Goal: Communication & Community: Participate in discussion

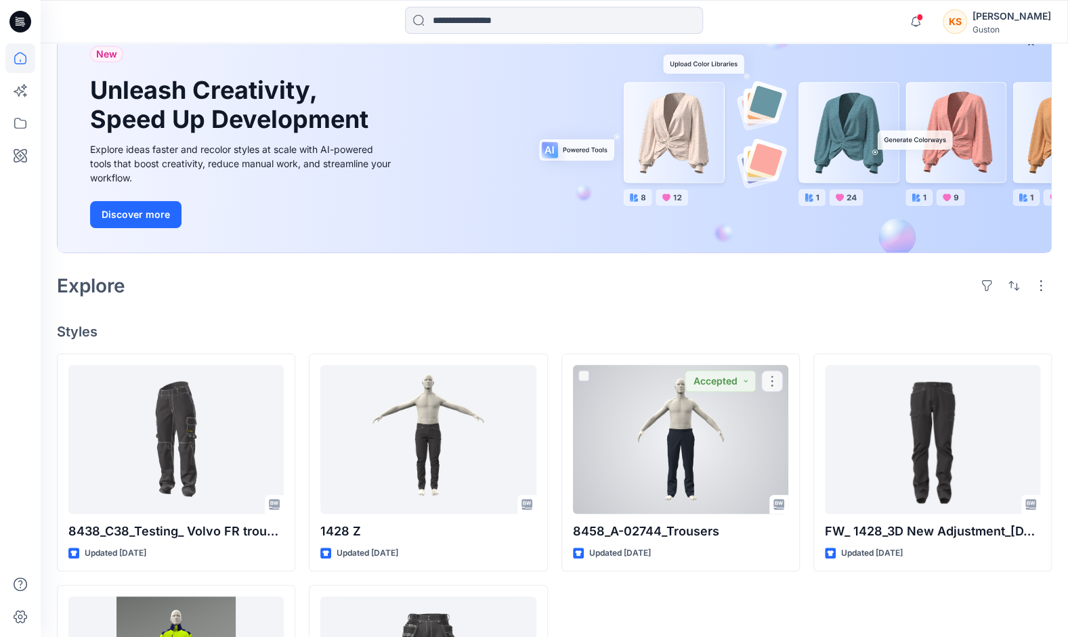
scroll to position [276, 0]
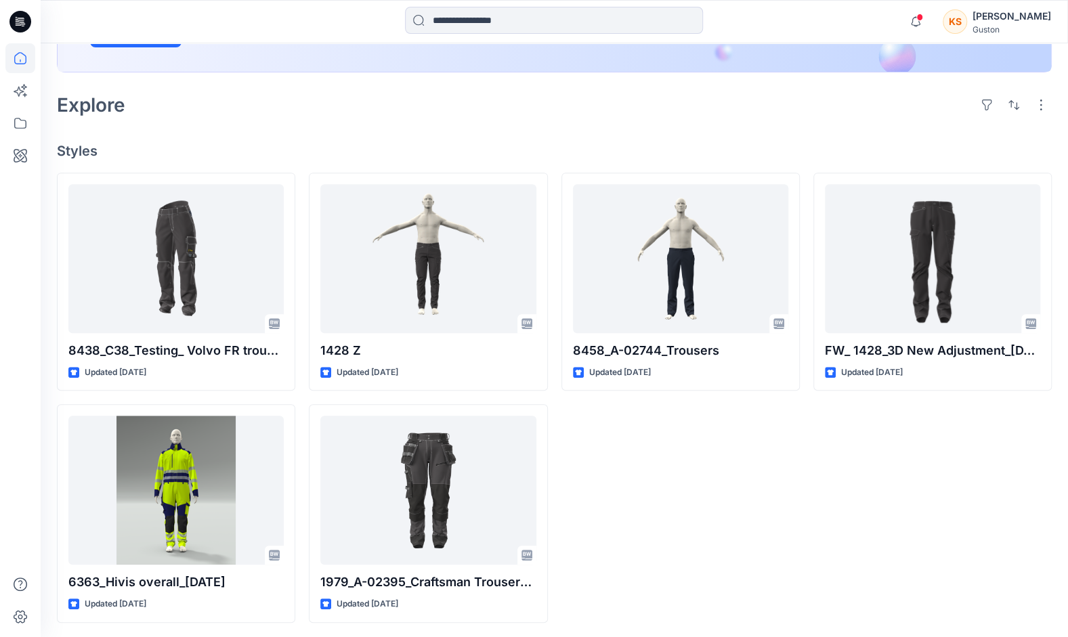
click at [727, 535] on div "8458_A-02744_Trousers Updated [DATE]" at bounding box center [681, 398] width 238 height 451
click at [1004, 19] on div "[PERSON_NAME]" at bounding box center [1012, 16] width 79 height 16
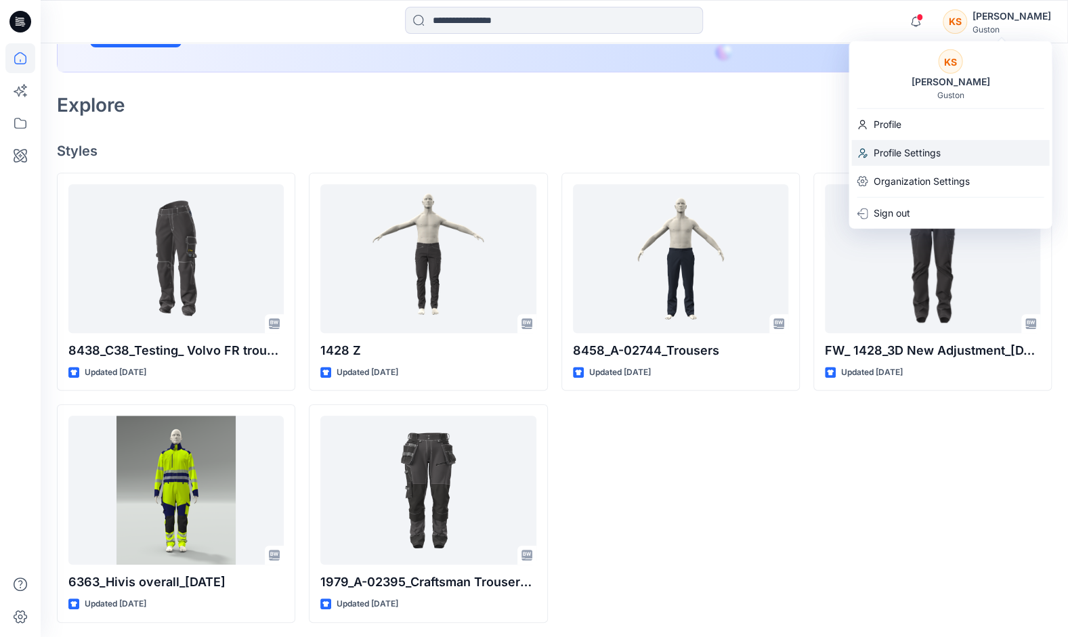
click at [919, 154] on p "Profile Settings" at bounding box center [906, 153] width 67 height 26
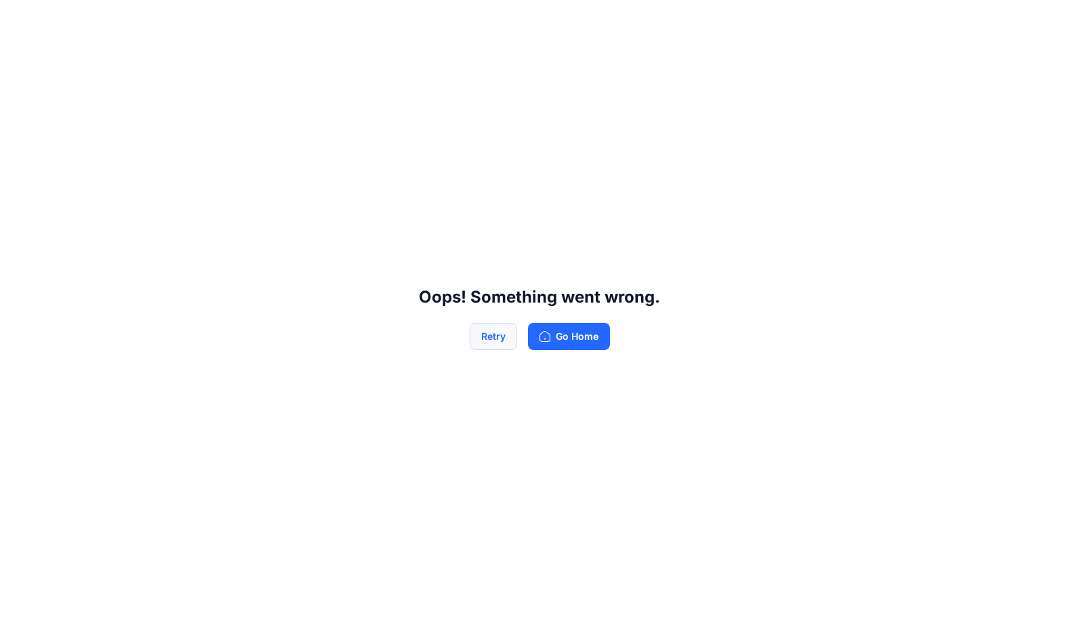
click at [493, 339] on button "Retry" at bounding box center [492, 336] width 47 height 27
click at [579, 337] on button "Go Home" at bounding box center [569, 336] width 82 height 27
click at [569, 333] on button "Go Home" at bounding box center [569, 336] width 82 height 27
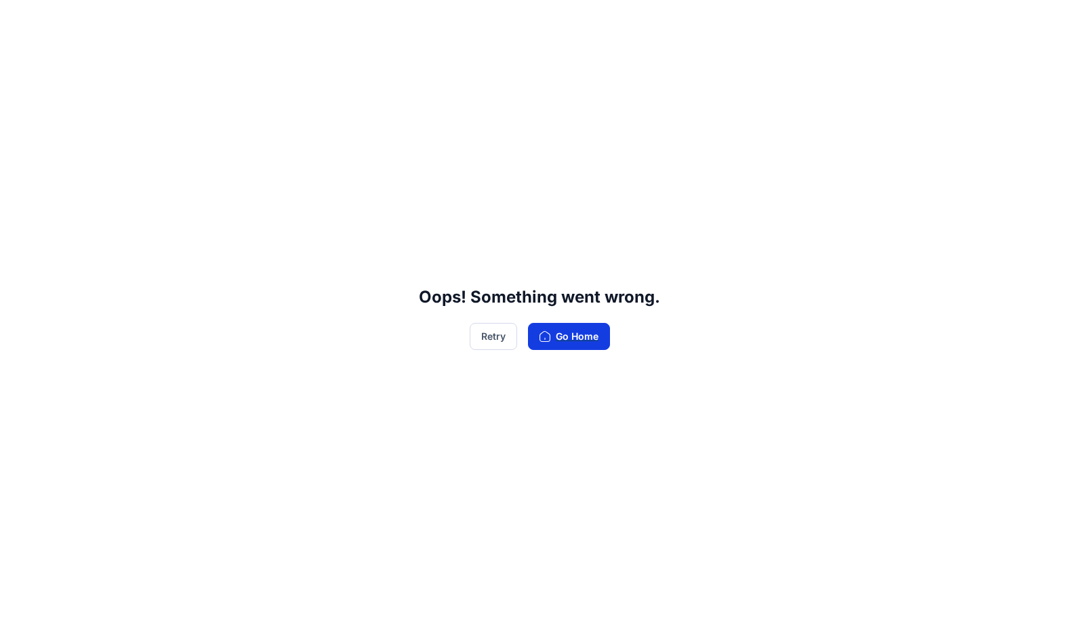
click at [569, 333] on button "Go Home" at bounding box center [569, 336] width 82 height 27
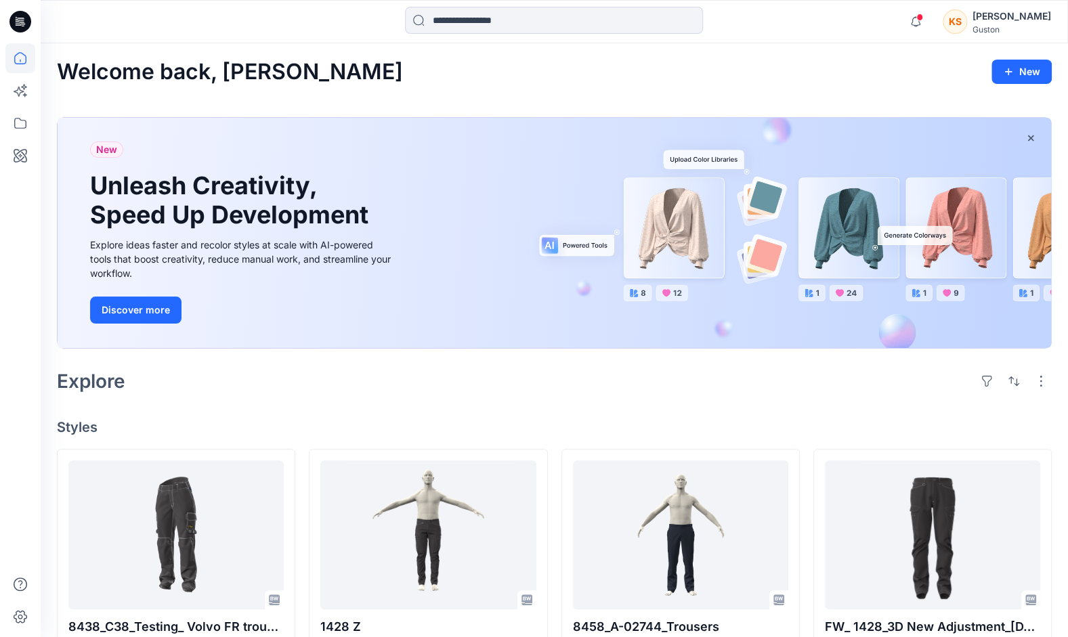
click at [1026, 16] on div "[PERSON_NAME]" at bounding box center [1012, 16] width 79 height 16
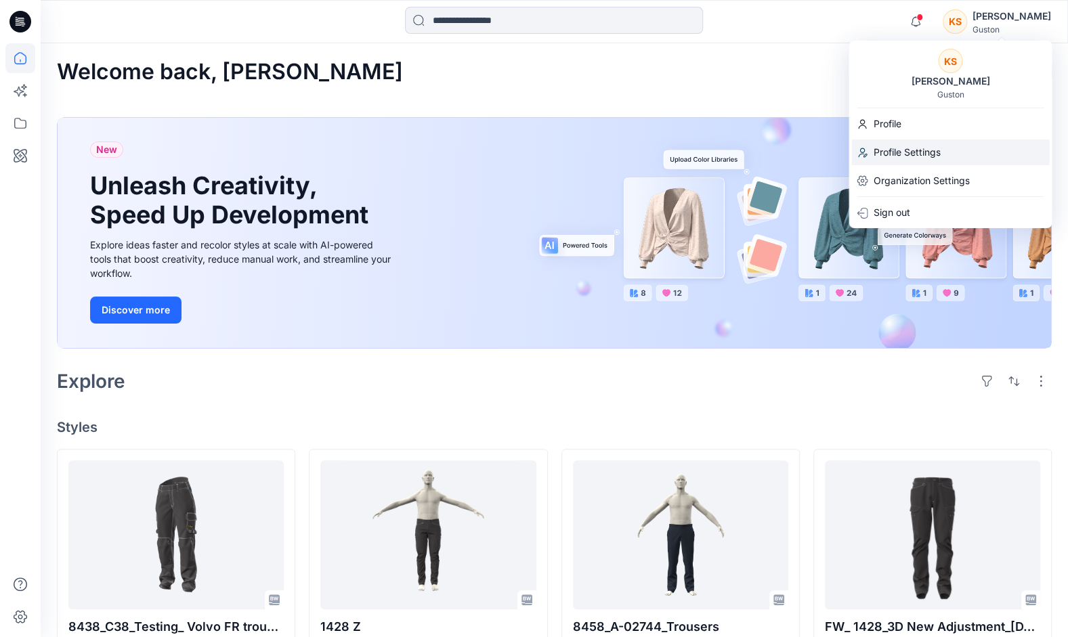
click at [922, 149] on p "Profile Settings" at bounding box center [906, 153] width 67 height 26
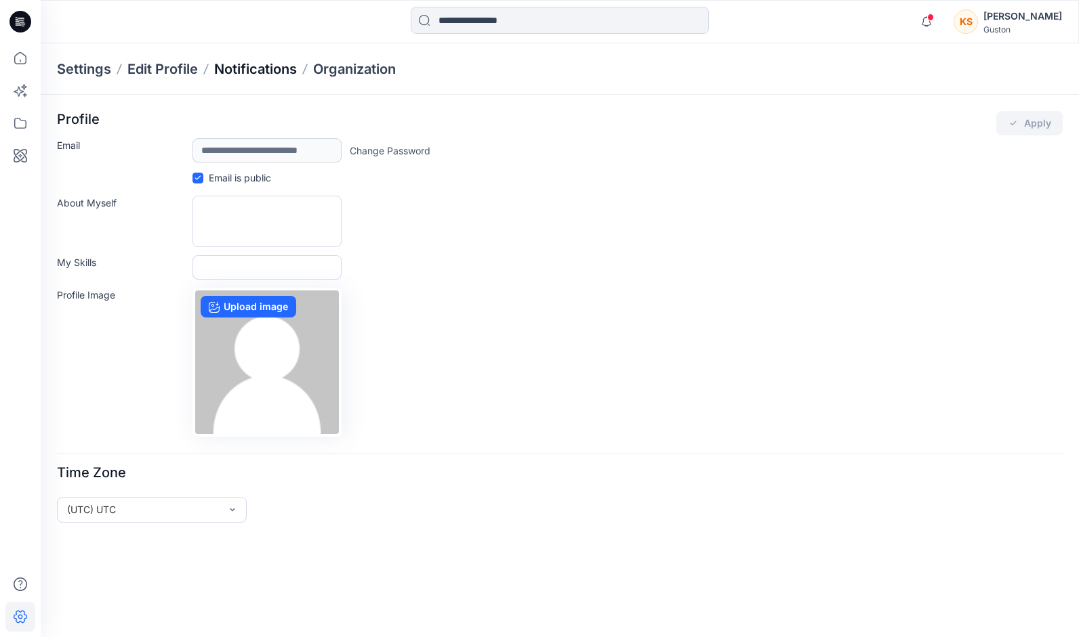
click at [278, 72] on p "Notifications" at bounding box center [255, 69] width 83 height 19
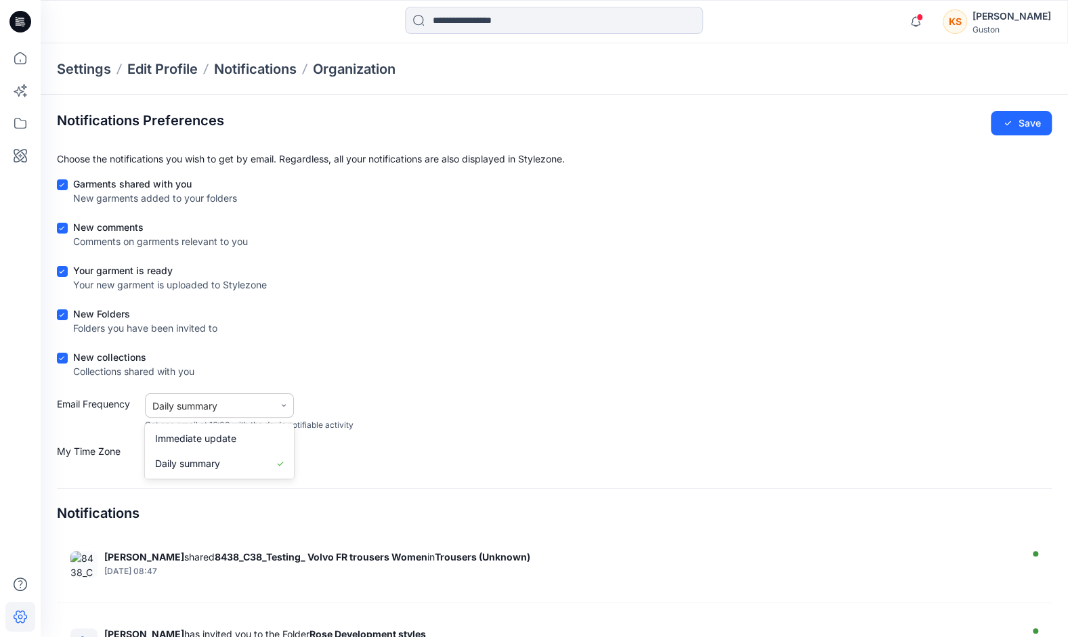
click at [285, 406] on icon at bounding box center [284, 406] width 8 height 8
click at [247, 440] on div "Immediate update" at bounding box center [219, 438] width 149 height 25
click at [1024, 124] on button "Save" at bounding box center [1021, 123] width 61 height 24
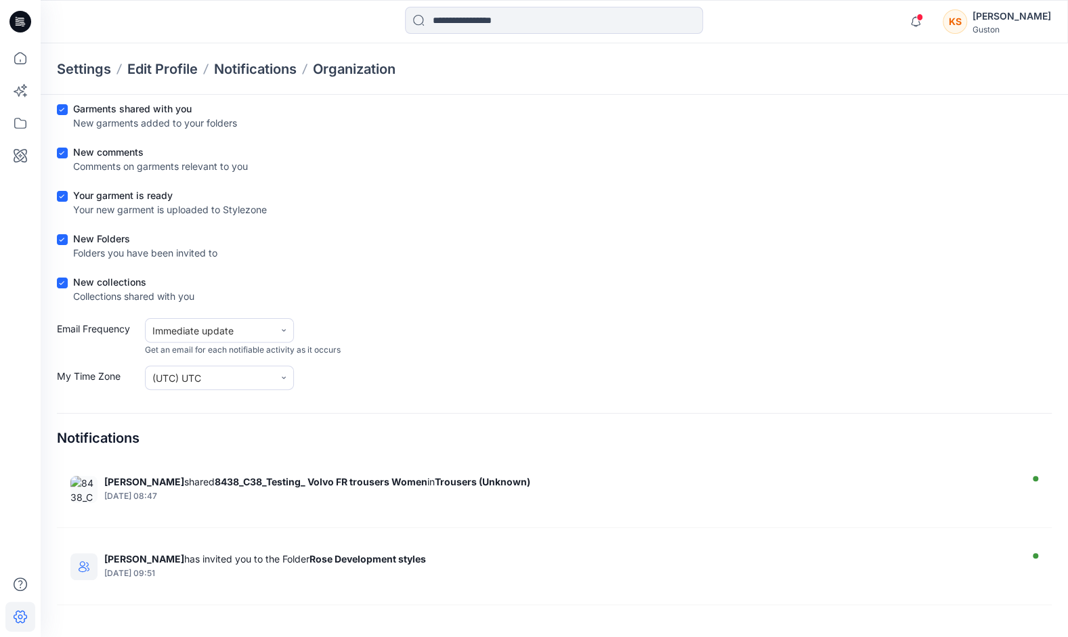
scroll to position [75, 0]
click at [18, 60] on icon at bounding box center [20, 58] width 30 height 30
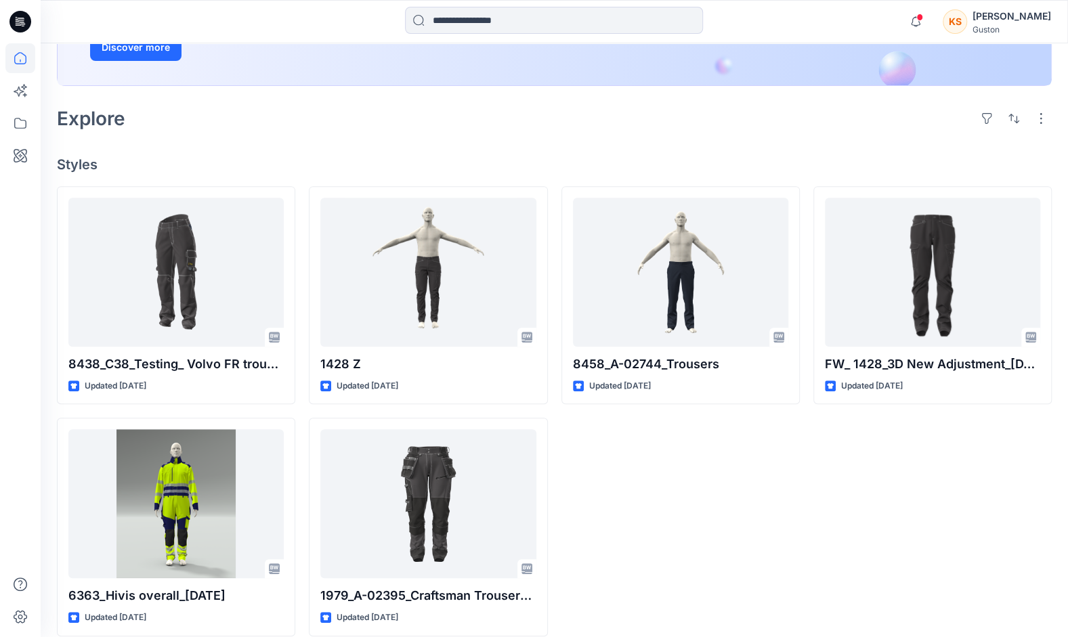
scroll to position [276, 0]
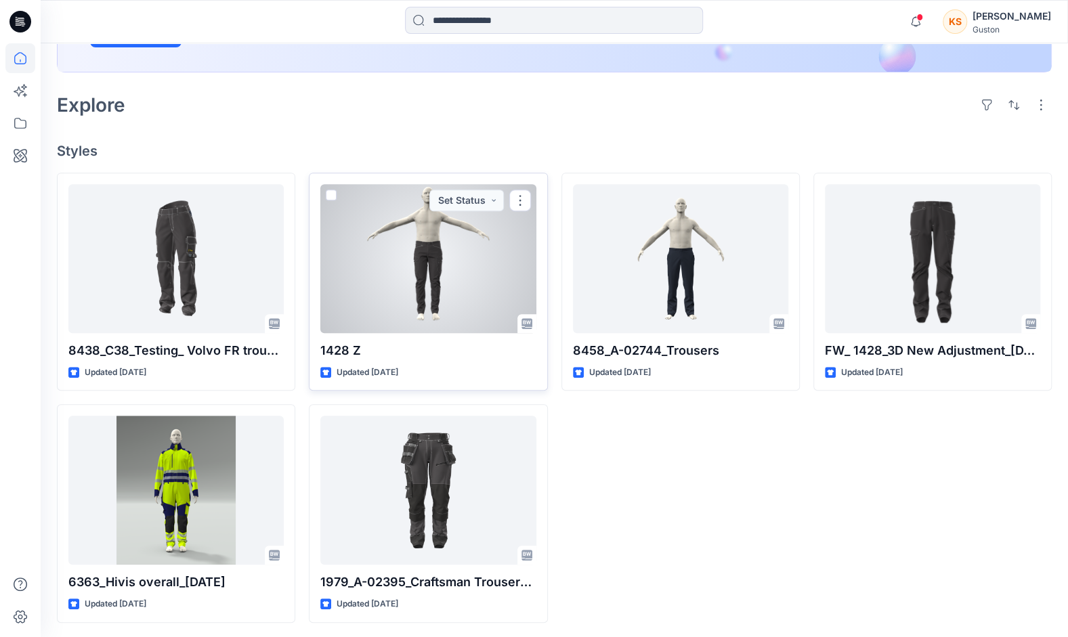
click at [362, 238] on div at bounding box center [427, 258] width 215 height 149
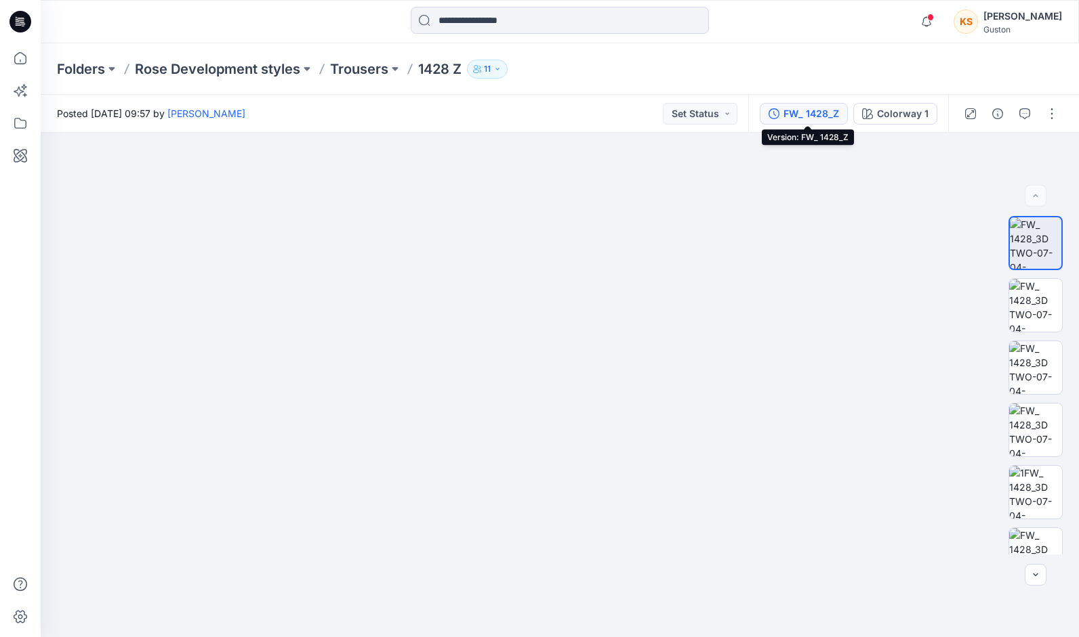
click at [799, 113] on div "FW_ 1428_Z" at bounding box center [811, 113] width 56 height 15
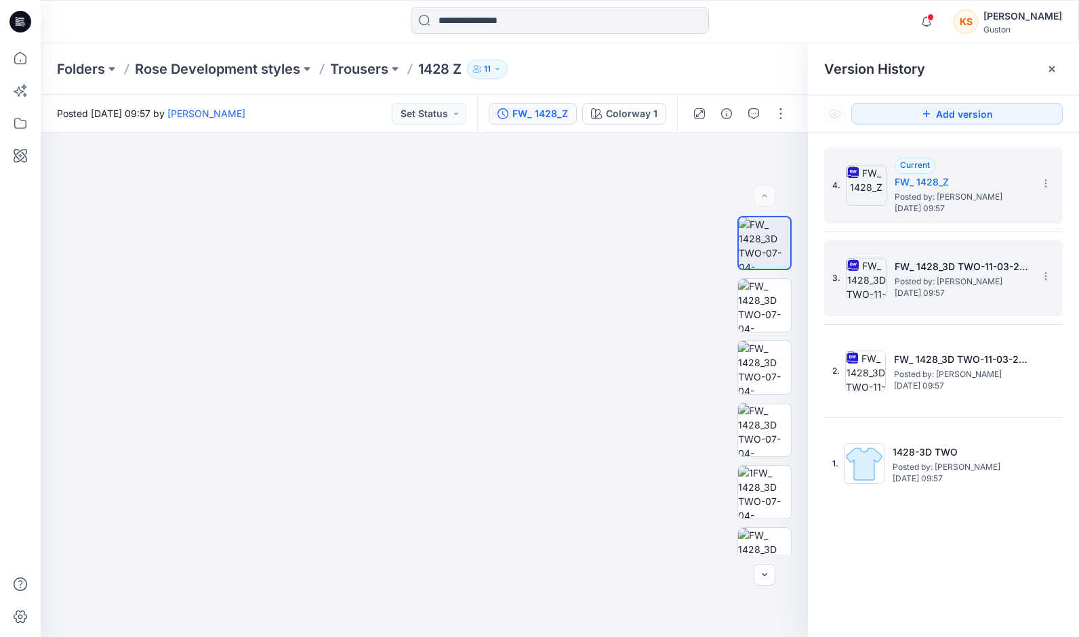
click at [851, 278] on img at bounding box center [865, 278] width 41 height 41
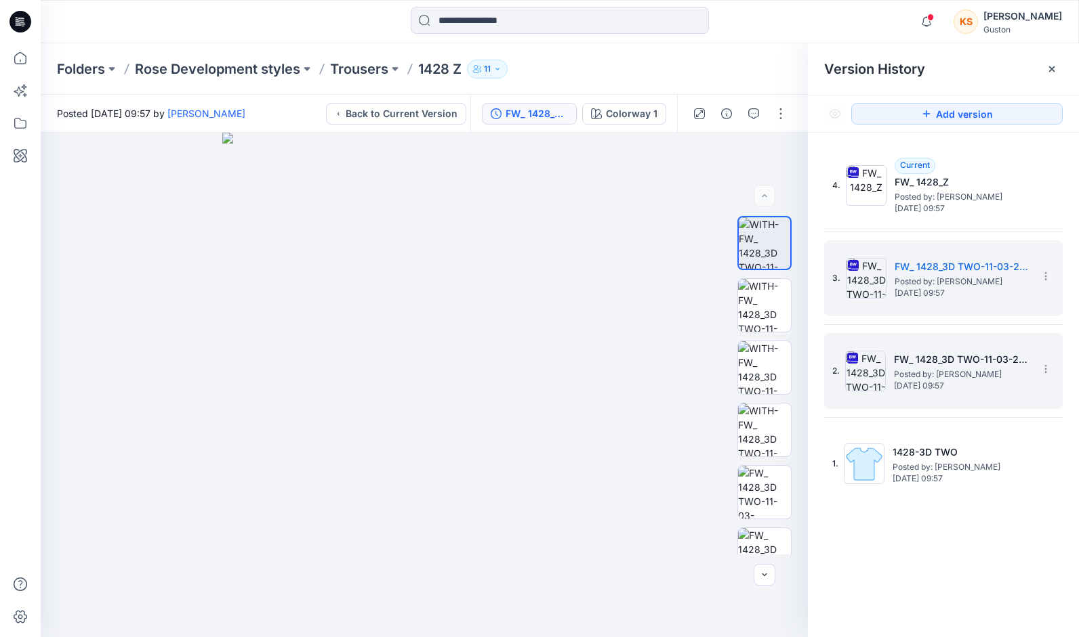
click at [871, 389] on img at bounding box center [865, 371] width 41 height 41
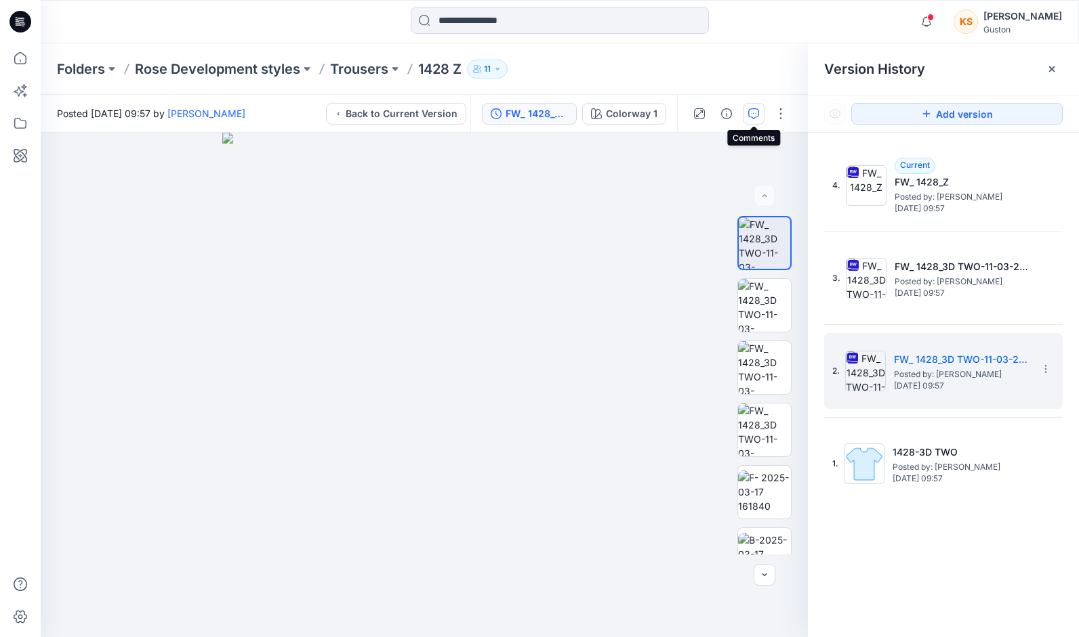
click at [756, 108] on icon "button" at bounding box center [753, 113] width 11 height 11
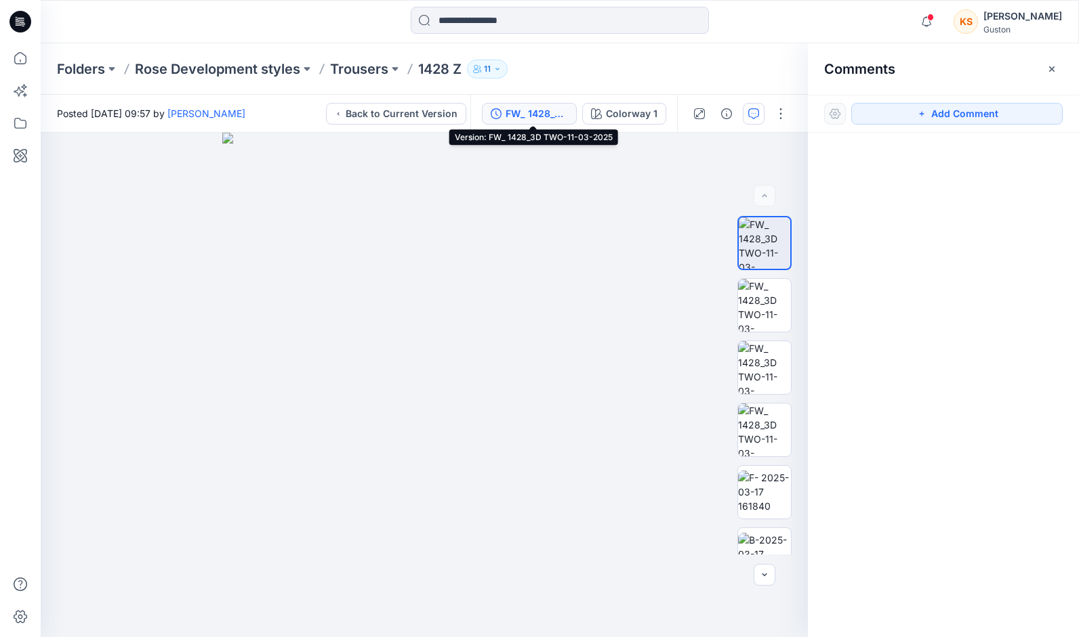
click at [552, 118] on div "FW_ 1428_3D TWO-11-03-2025" at bounding box center [536, 113] width 62 height 15
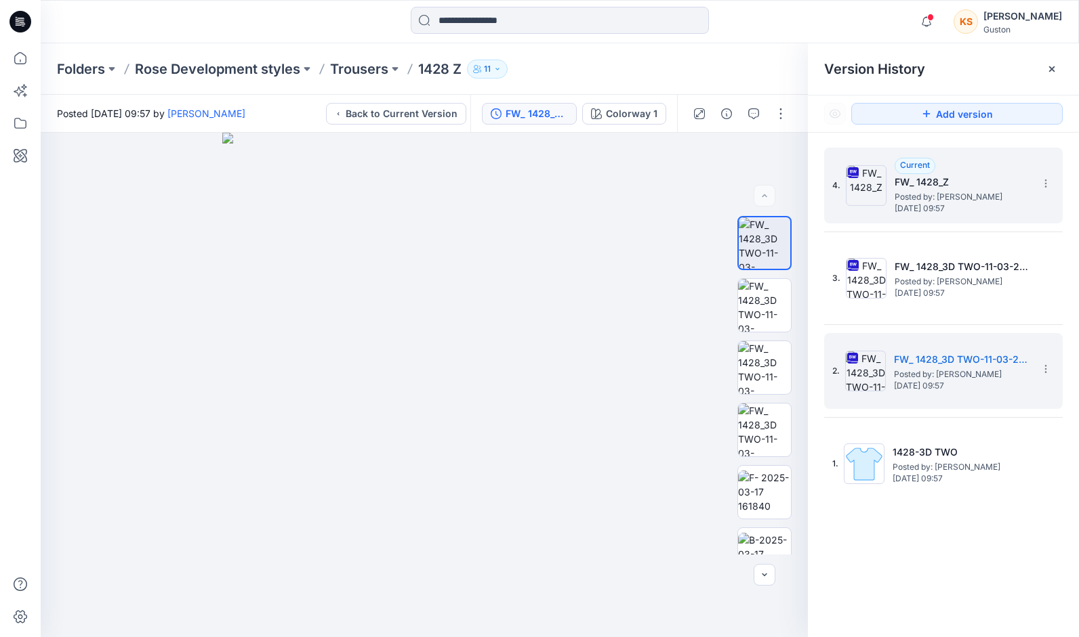
click at [908, 186] on h5 "FW_ 1428_Z" at bounding box center [961, 182] width 135 height 16
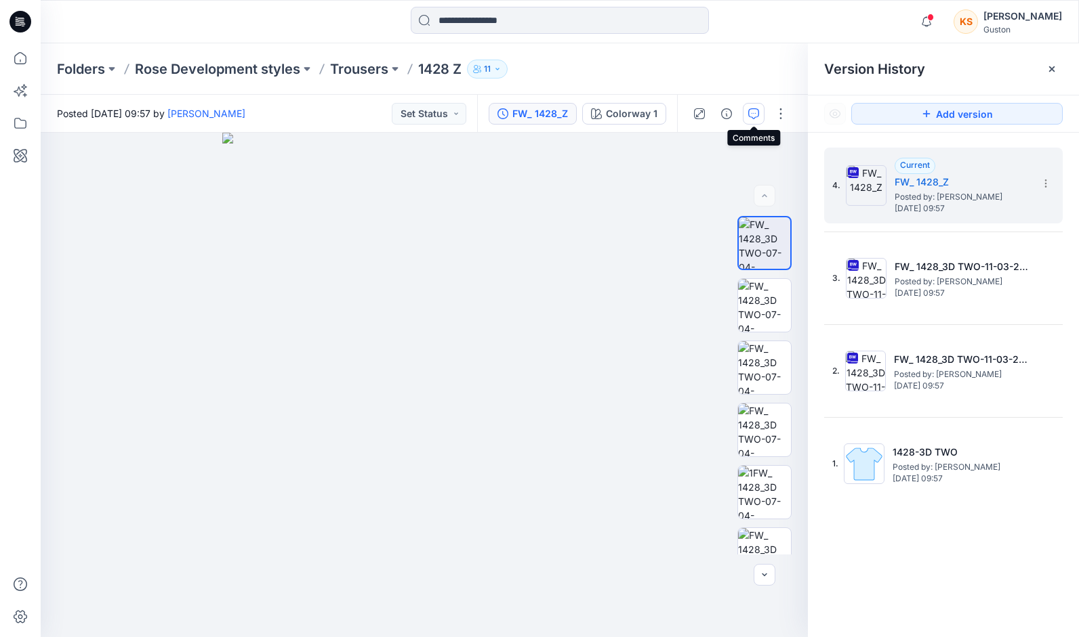
click at [753, 117] on icon "button" at bounding box center [753, 113] width 11 height 11
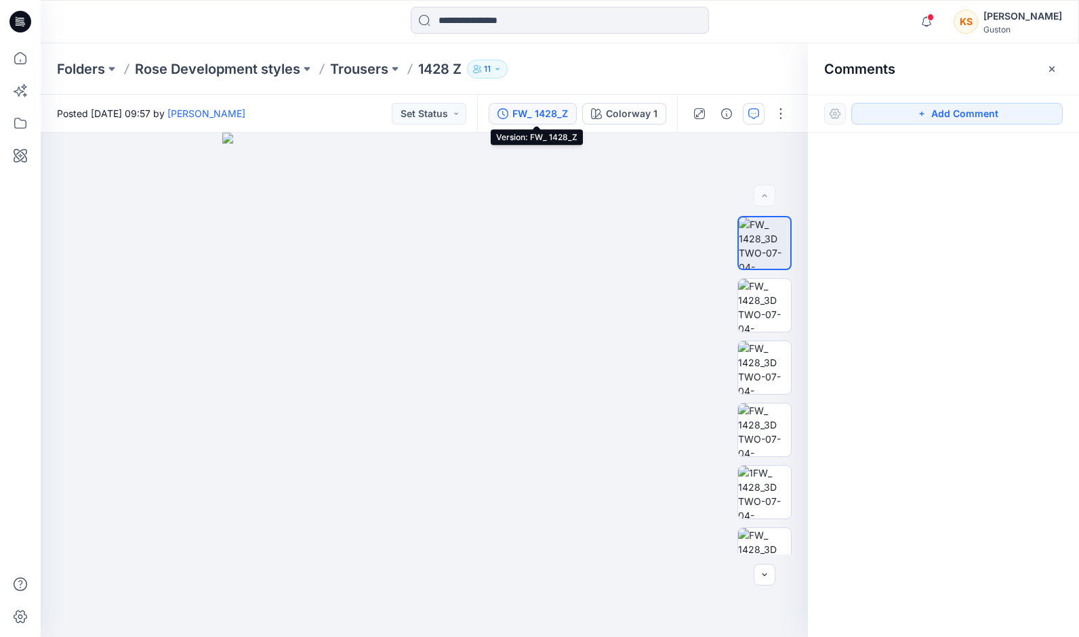
click at [546, 108] on div "FW_ 1428_Z" at bounding box center [540, 113] width 56 height 15
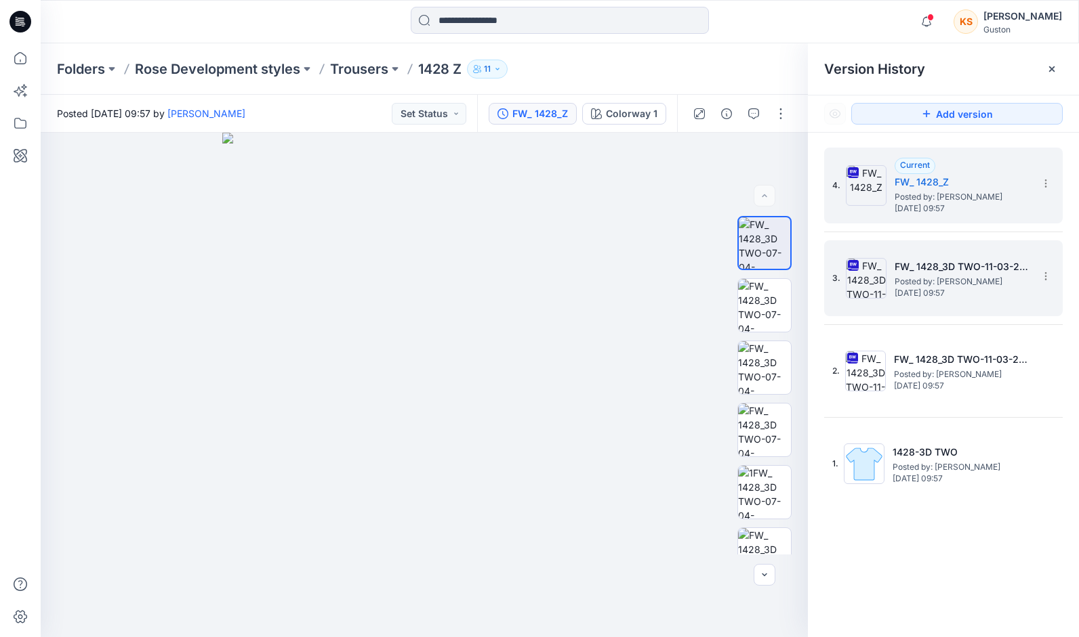
click at [940, 271] on h5 "FW_ 1428_3D TWO-11-03-2025" at bounding box center [961, 267] width 135 height 16
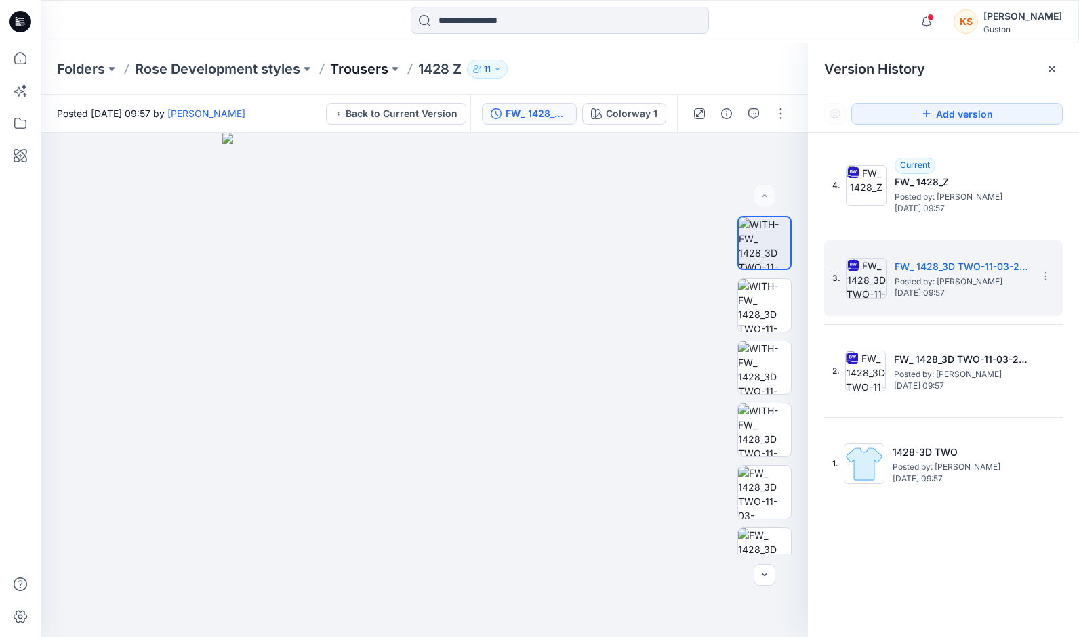
click at [359, 66] on p "Trousers" at bounding box center [359, 69] width 58 height 19
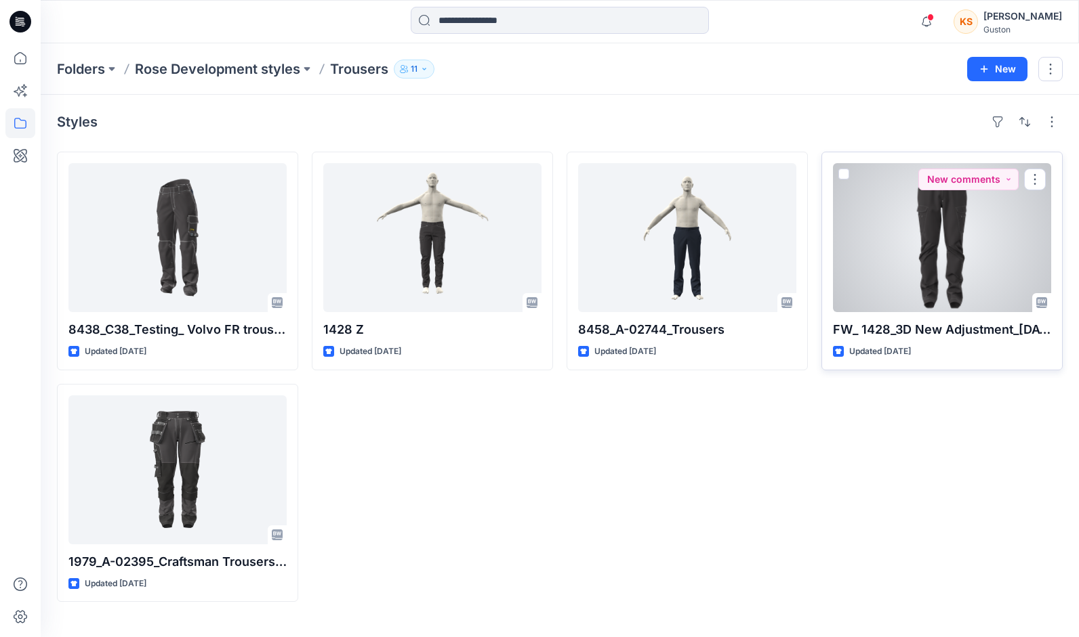
click at [930, 266] on div at bounding box center [942, 237] width 218 height 149
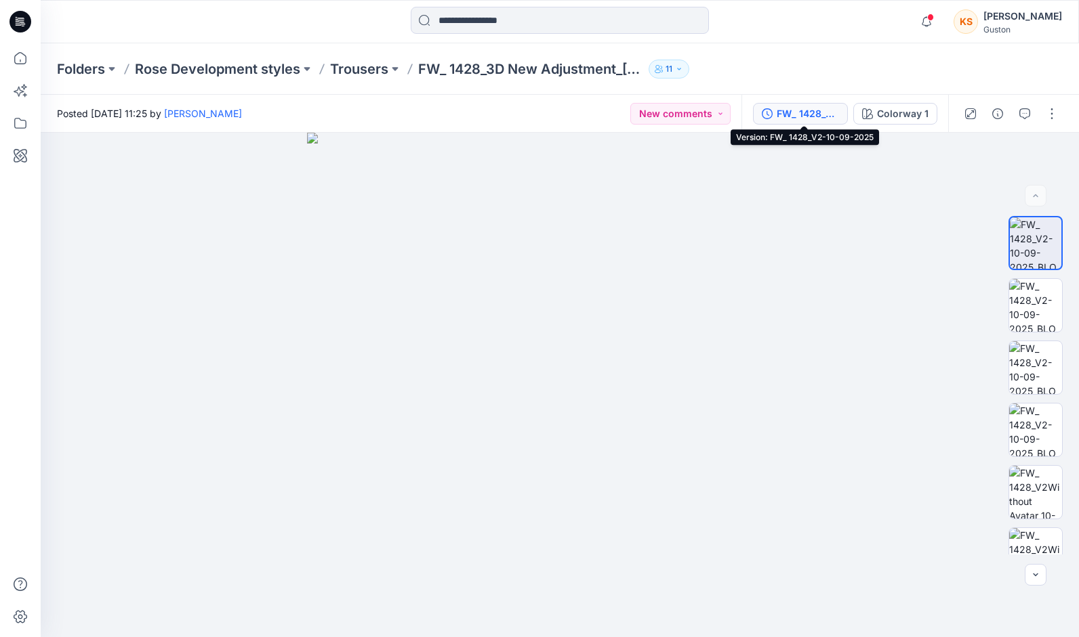
click at [826, 117] on div "FW_ 1428_V2-10-09-2025" at bounding box center [807, 113] width 62 height 15
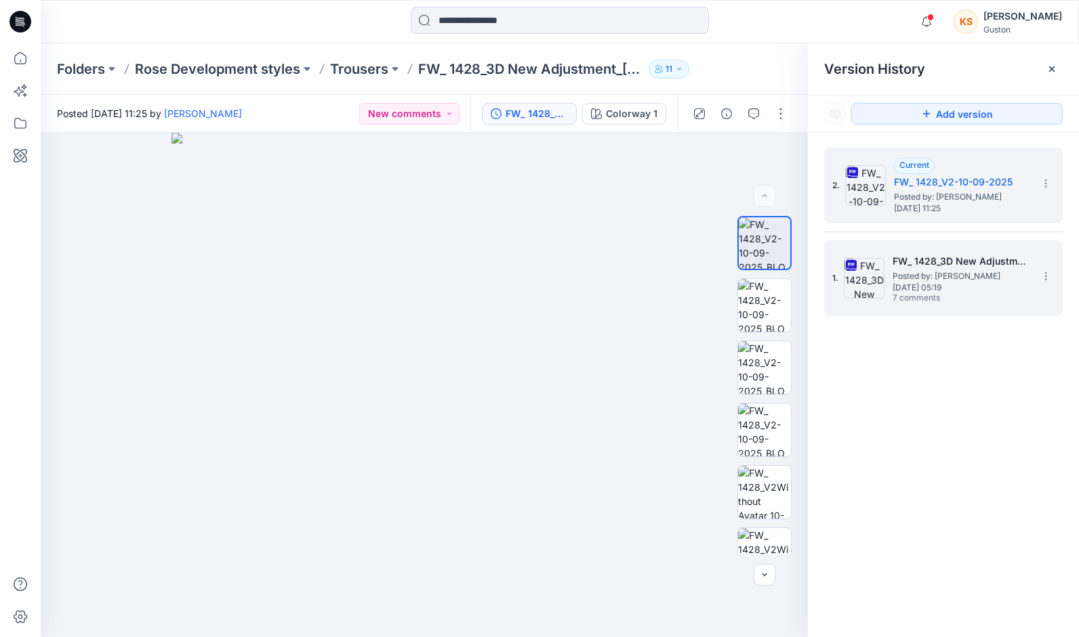
click at [957, 271] on span "Posted by: Kavindu Ramanayake" at bounding box center [959, 277] width 135 height 14
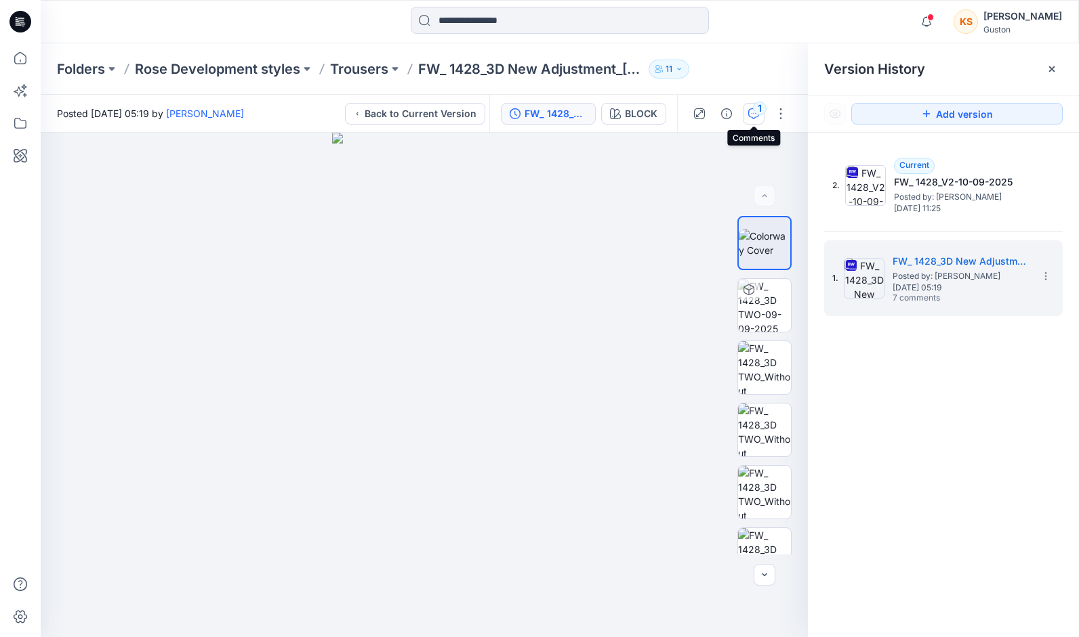
click at [752, 109] on icon "button" at bounding box center [753, 113] width 11 height 11
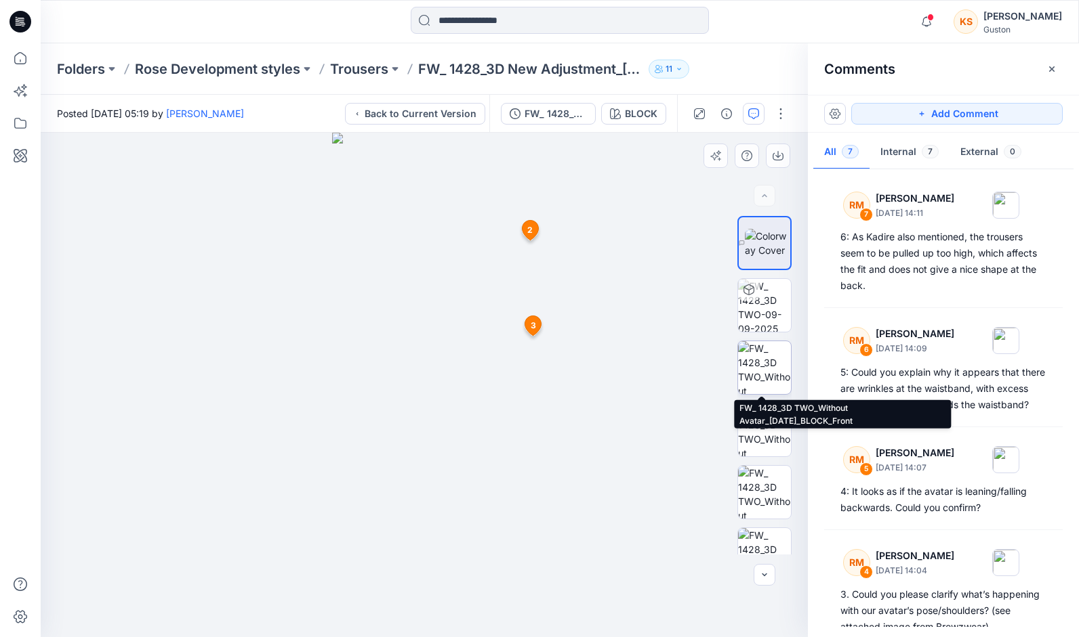
click at [761, 362] on img at bounding box center [764, 367] width 53 height 53
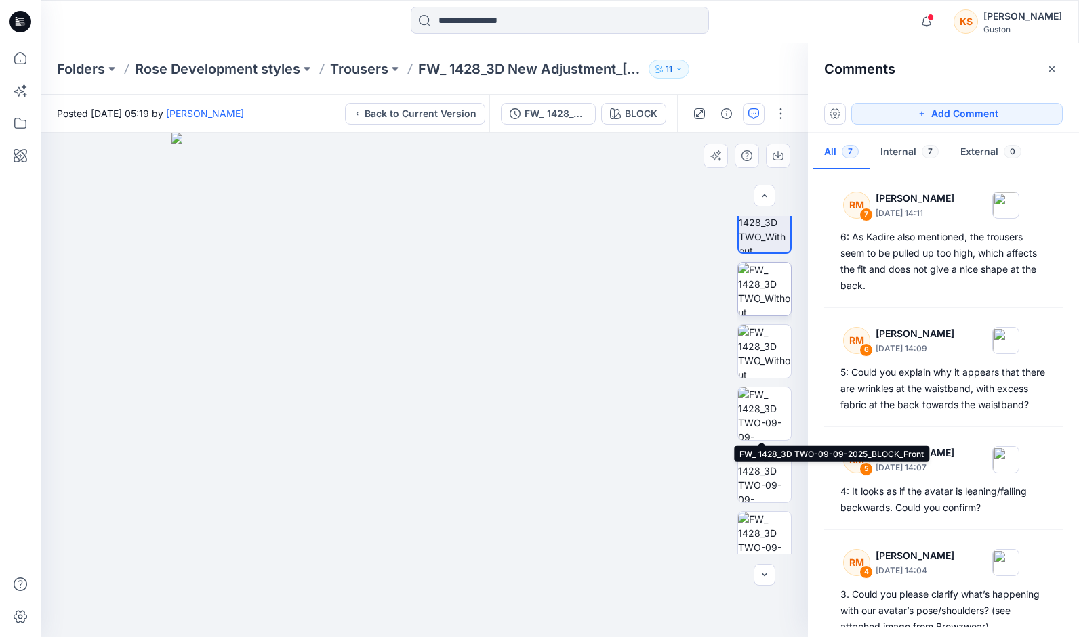
scroll to position [214, 0]
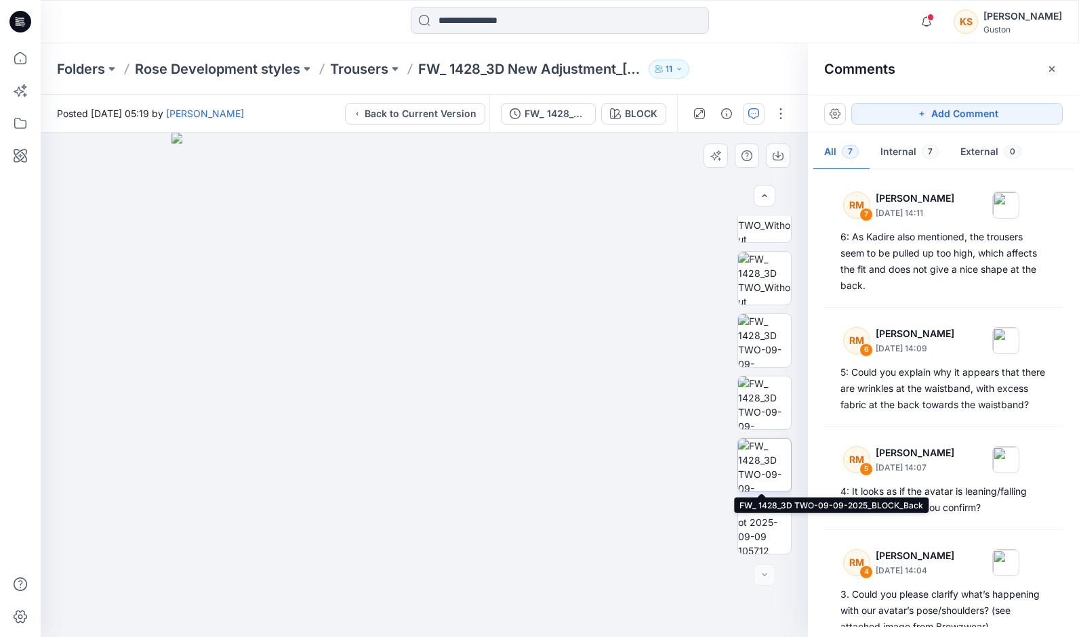
click at [767, 460] on img at bounding box center [764, 465] width 53 height 53
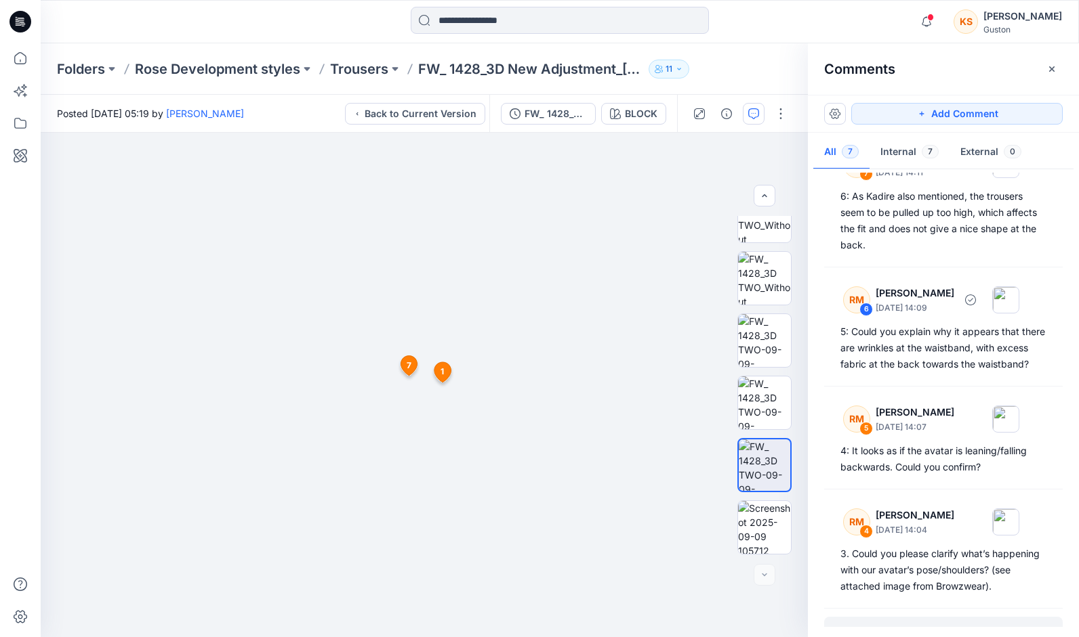
scroll to position [39, 0]
click at [259, 66] on p "Rose Development styles" at bounding box center [217, 69] width 165 height 19
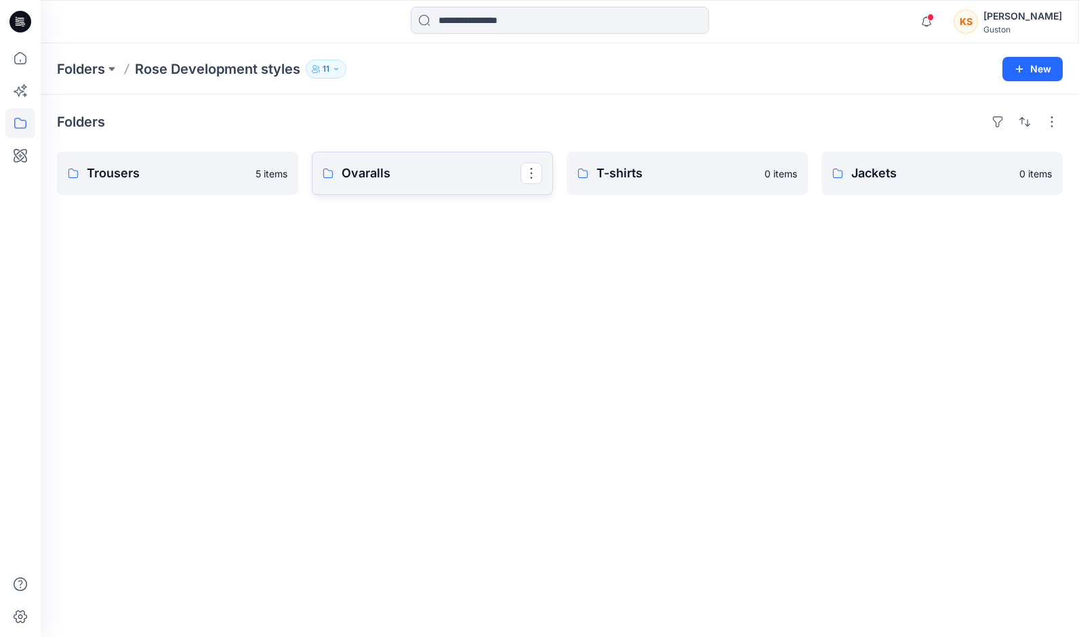
click at [397, 184] on link "Ovaralls" at bounding box center [432, 173] width 241 height 43
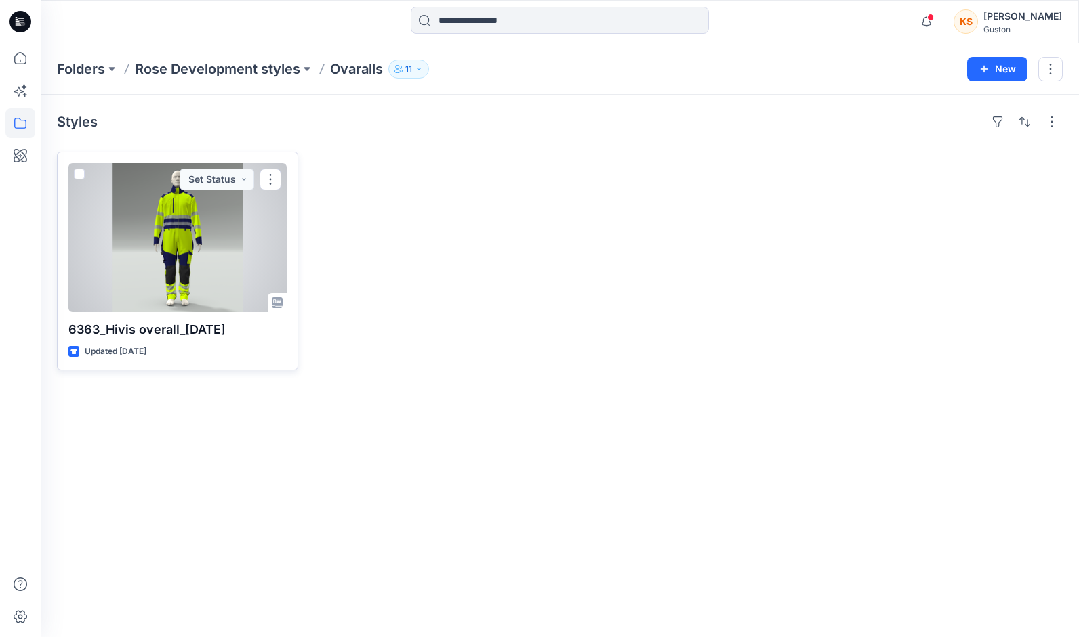
click at [177, 229] on div at bounding box center [177, 237] width 218 height 149
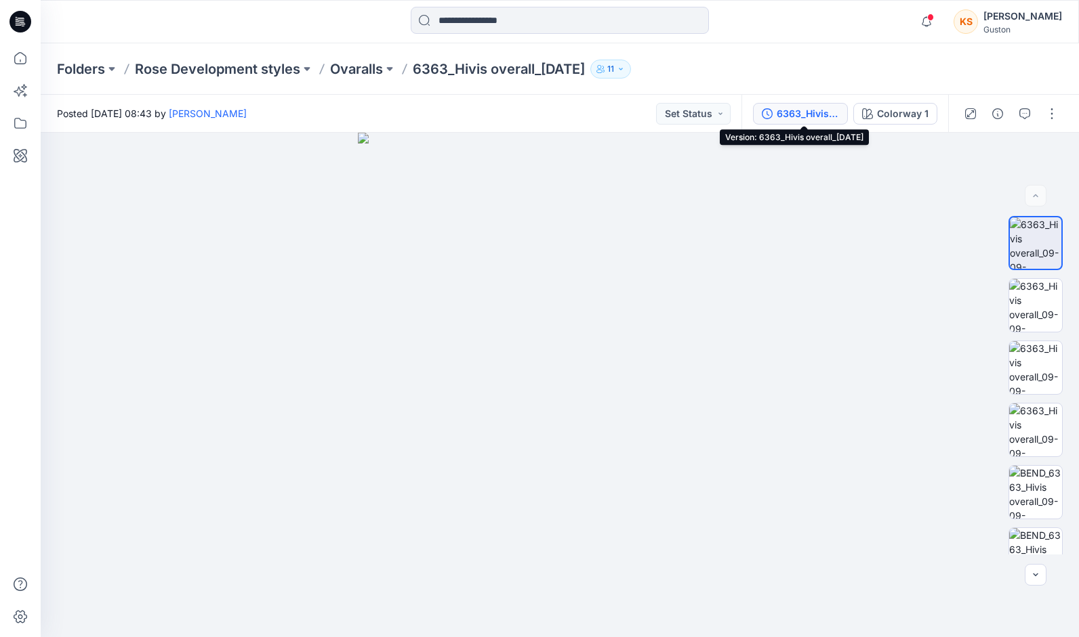
click at [812, 115] on div "6363_Hivis overall_09-09-2025" at bounding box center [807, 113] width 62 height 15
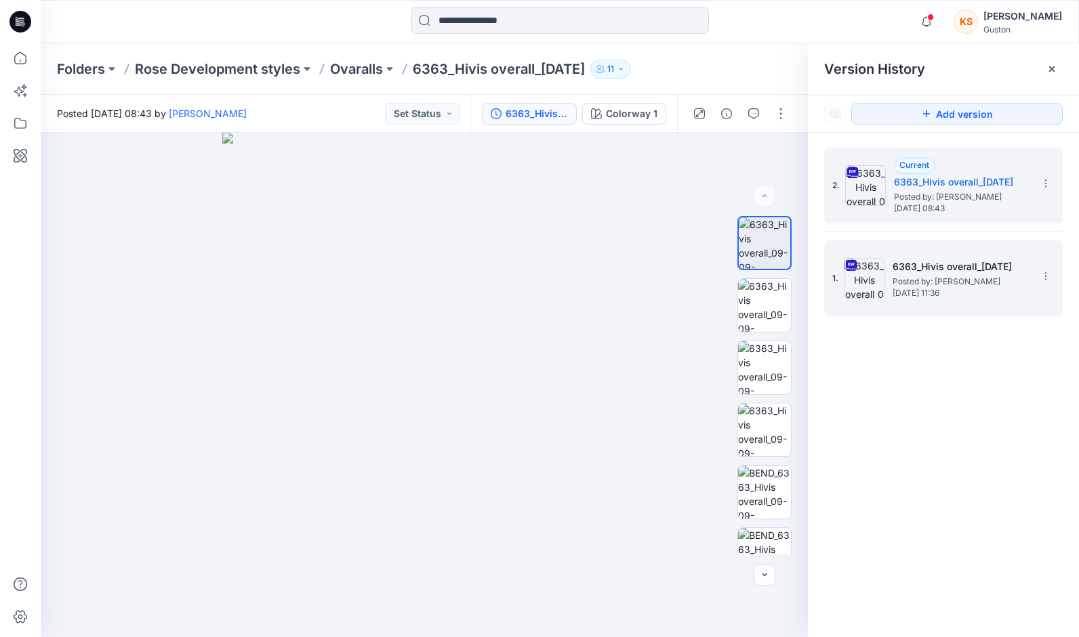
click at [931, 289] on span "Monday, September 08, 2025 11:36" at bounding box center [959, 293] width 135 height 9
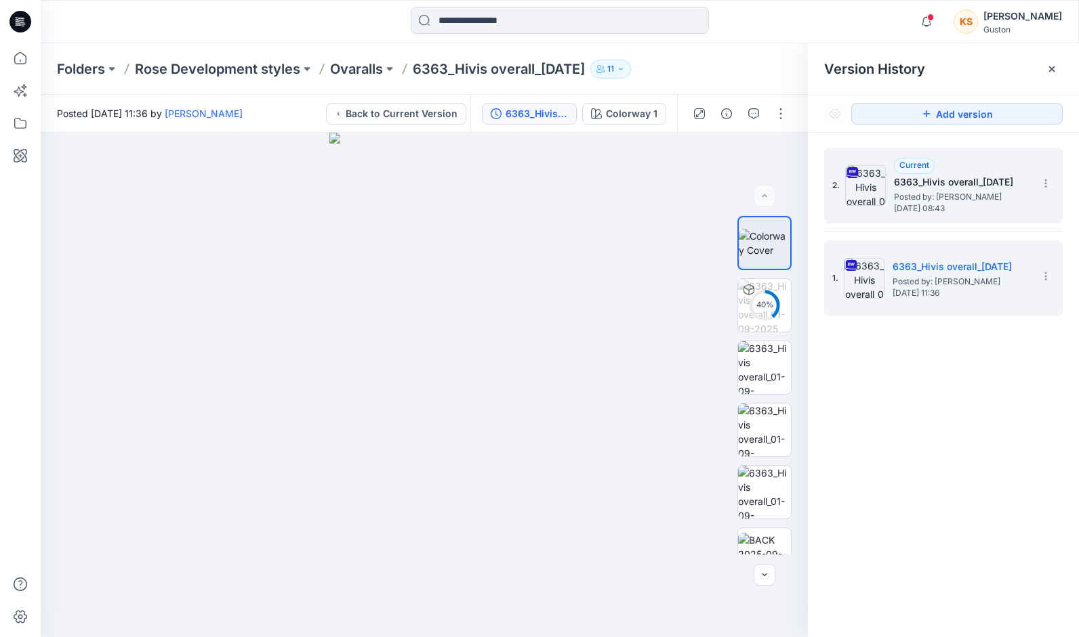
click at [947, 204] on span "Wednesday, September 10, 2025 08:43" at bounding box center [961, 208] width 135 height 9
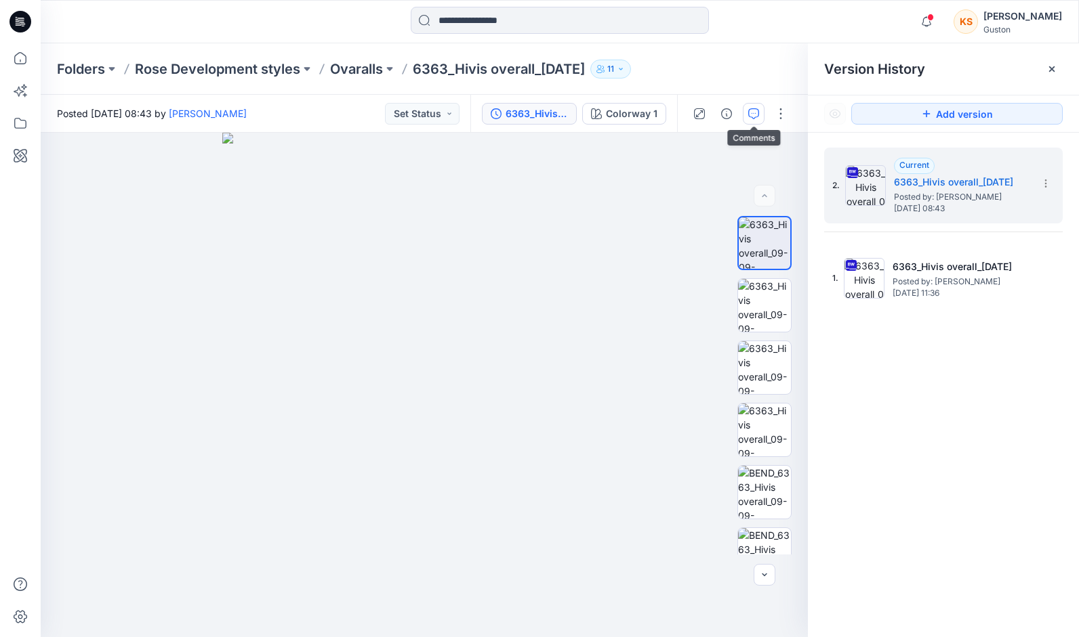
click at [756, 113] on icon "button" at bounding box center [753, 113] width 11 height 11
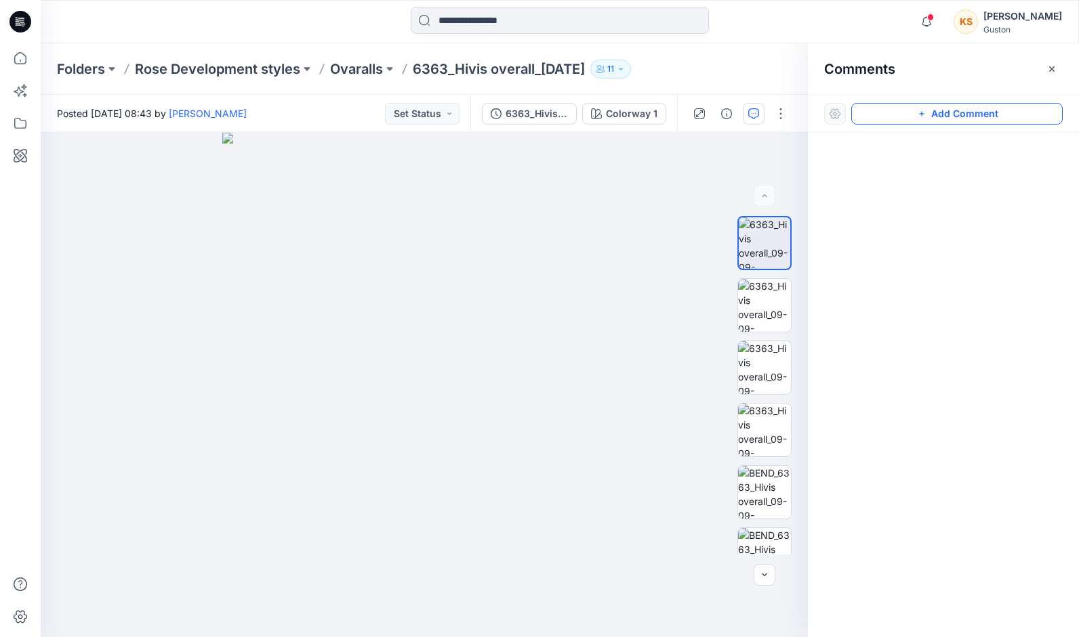
click at [909, 118] on button "Add Comment" at bounding box center [956, 114] width 211 height 22
click at [448, 544] on div "1" at bounding box center [424, 385] width 767 height 505
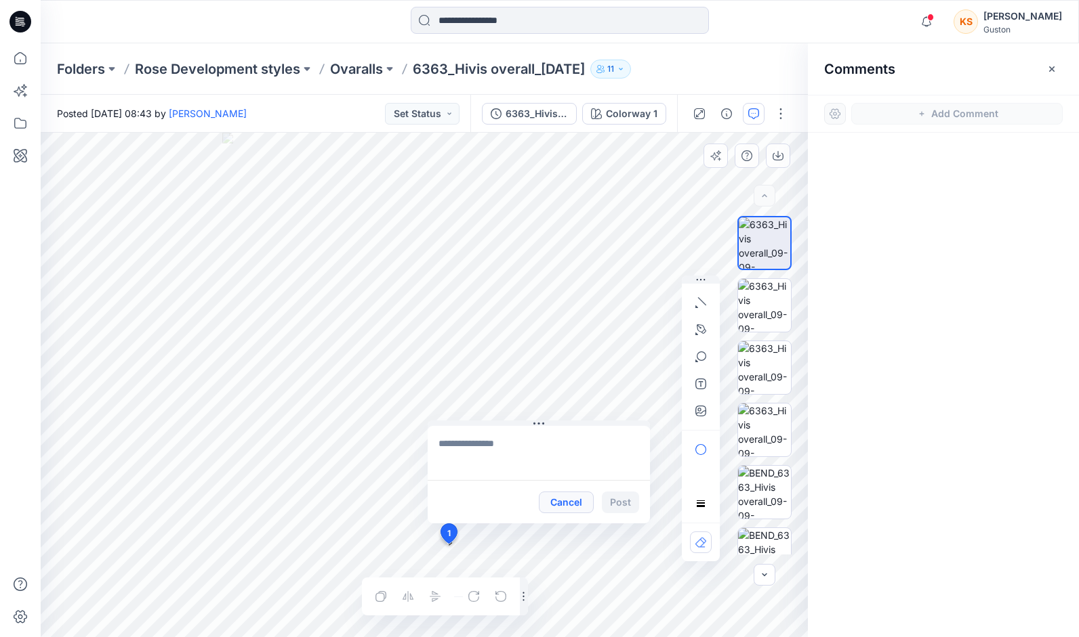
click at [568, 501] on button "Cancel" at bounding box center [566, 503] width 55 height 22
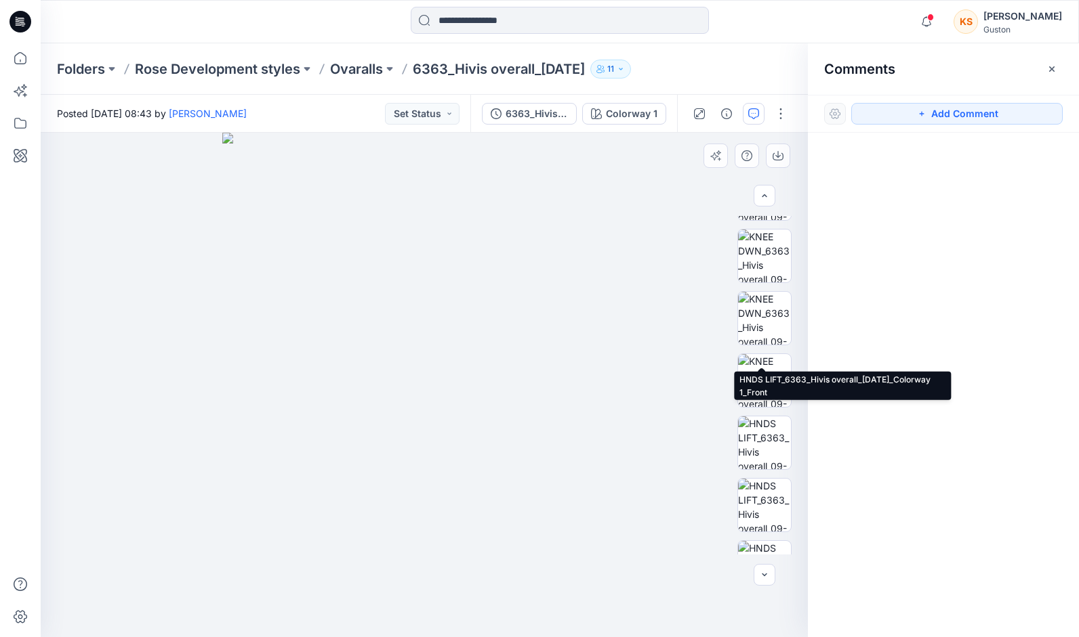
scroll to position [713, 0]
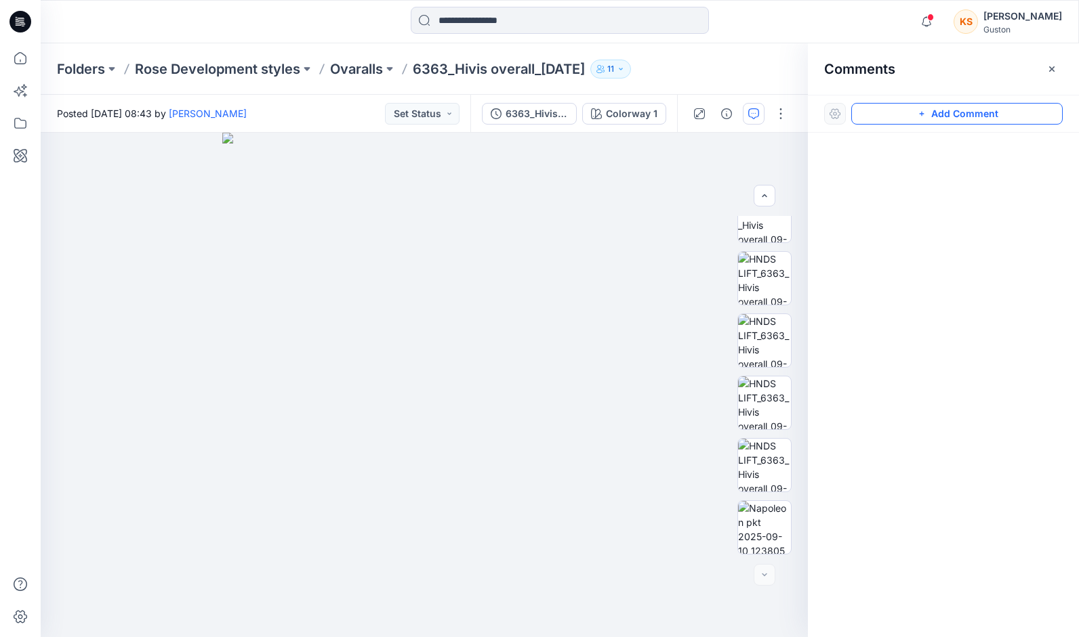
click at [915, 111] on button "Add Comment" at bounding box center [956, 114] width 211 height 22
click at [444, 551] on div "1" at bounding box center [424, 385] width 767 height 505
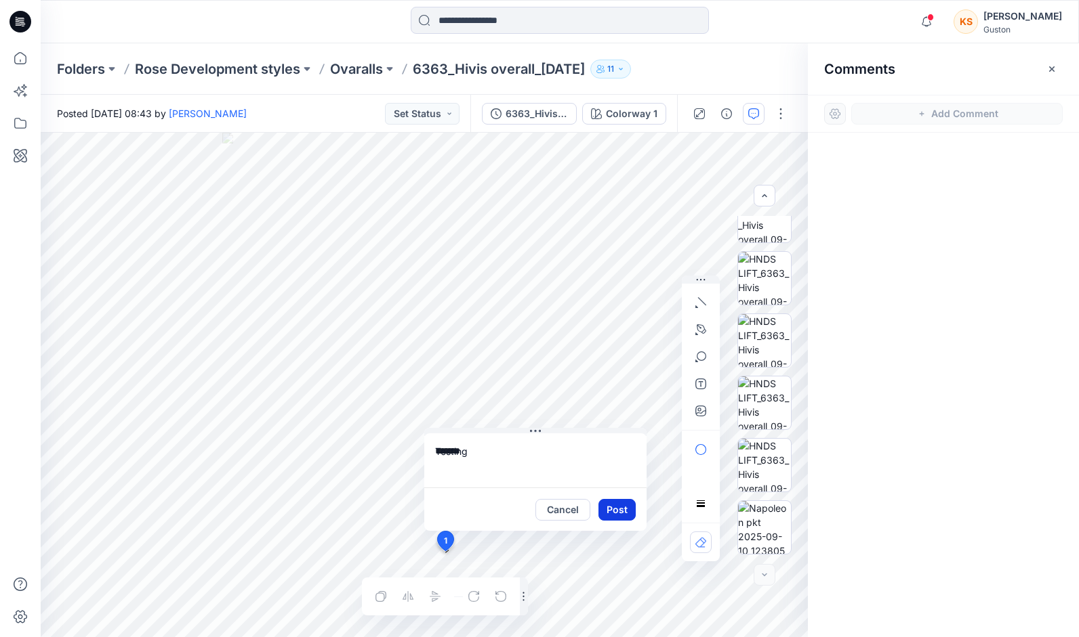
type textarea "*******"
click at [620, 504] on button "Post" at bounding box center [616, 510] width 37 height 22
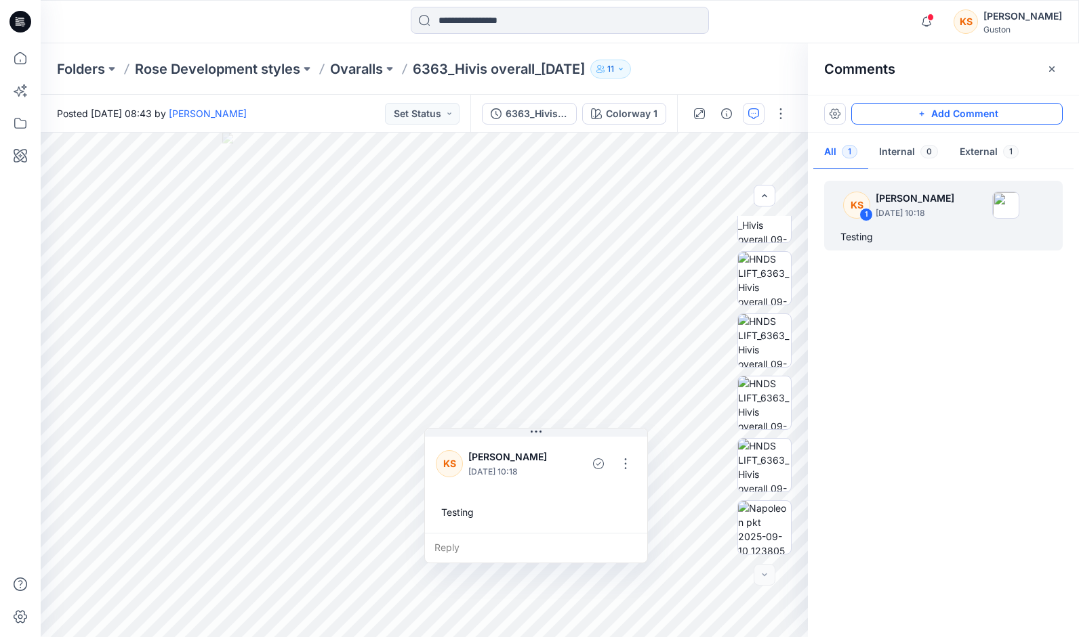
click at [943, 107] on button "Add Comment" at bounding box center [956, 114] width 211 height 22
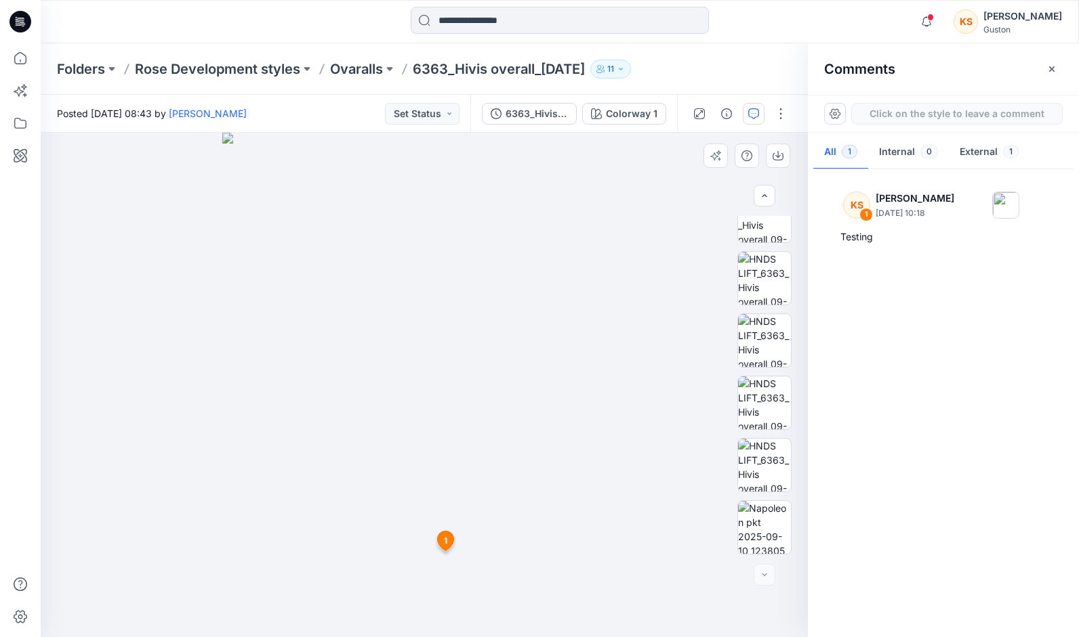
click at [409, 351] on div "2 1 KS Kristin Sommar September 23, 2025 10:18 Testing Reply" at bounding box center [424, 385] width 767 height 505
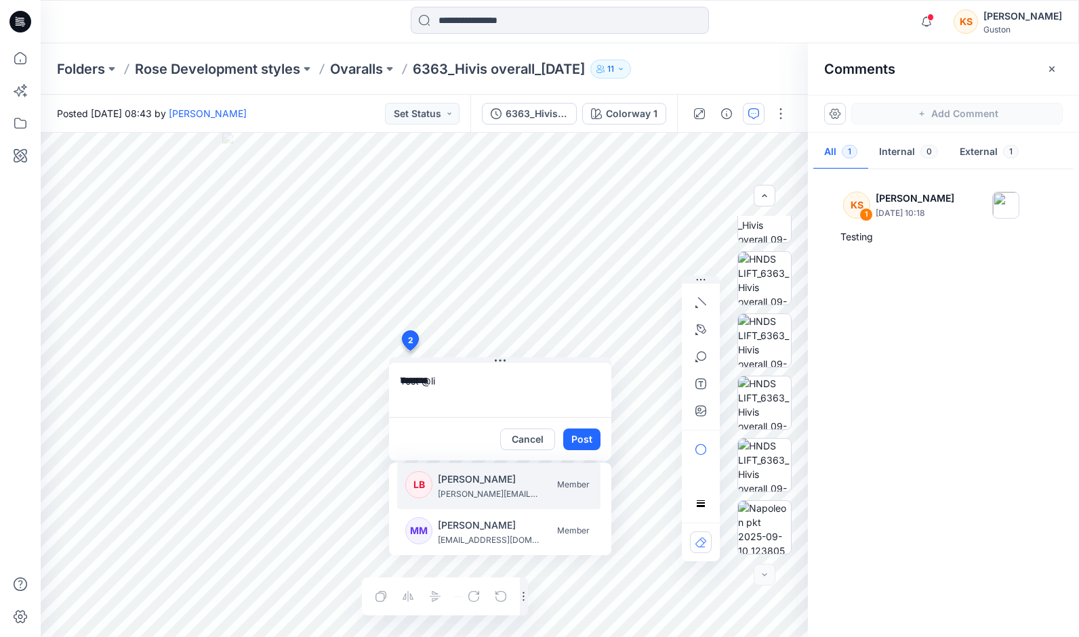
click at [483, 480] on p "[PERSON_NAME]" at bounding box center [489, 480] width 102 height 16
type textarea "**********"
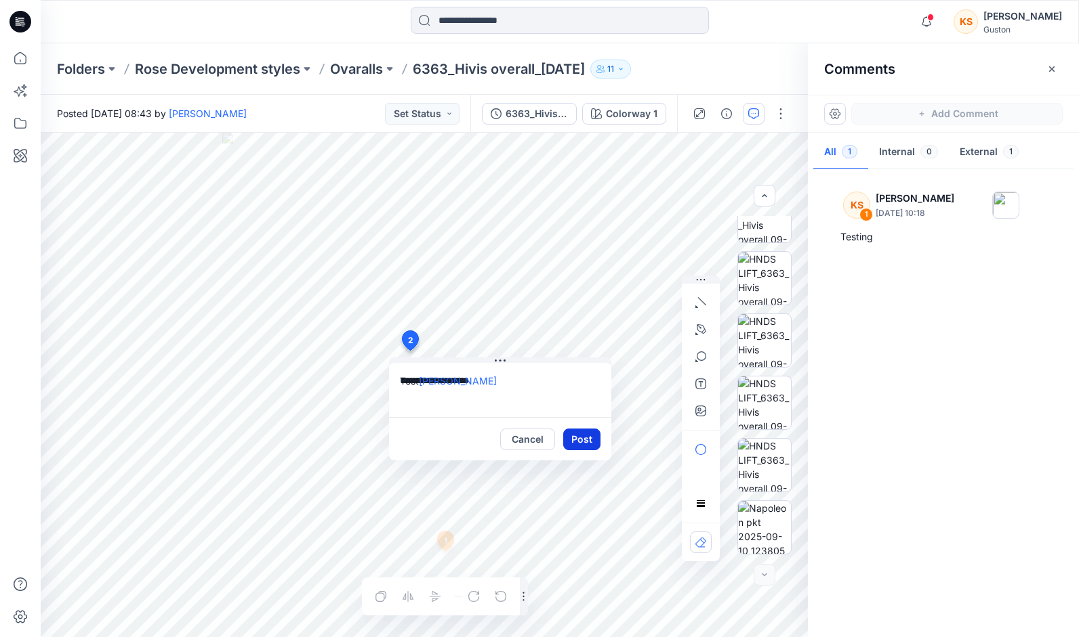
click at [581, 440] on button "Post" at bounding box center [581, 440] width 37 height 22
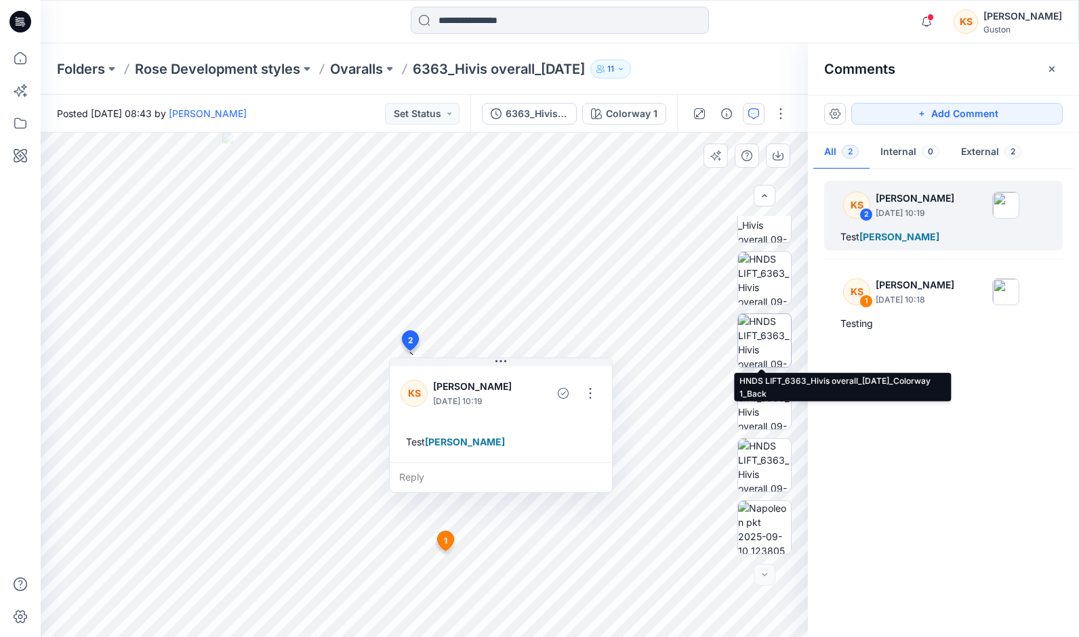
click at [753, 343] on img at bounding box center [764, 340] width 53 height 53
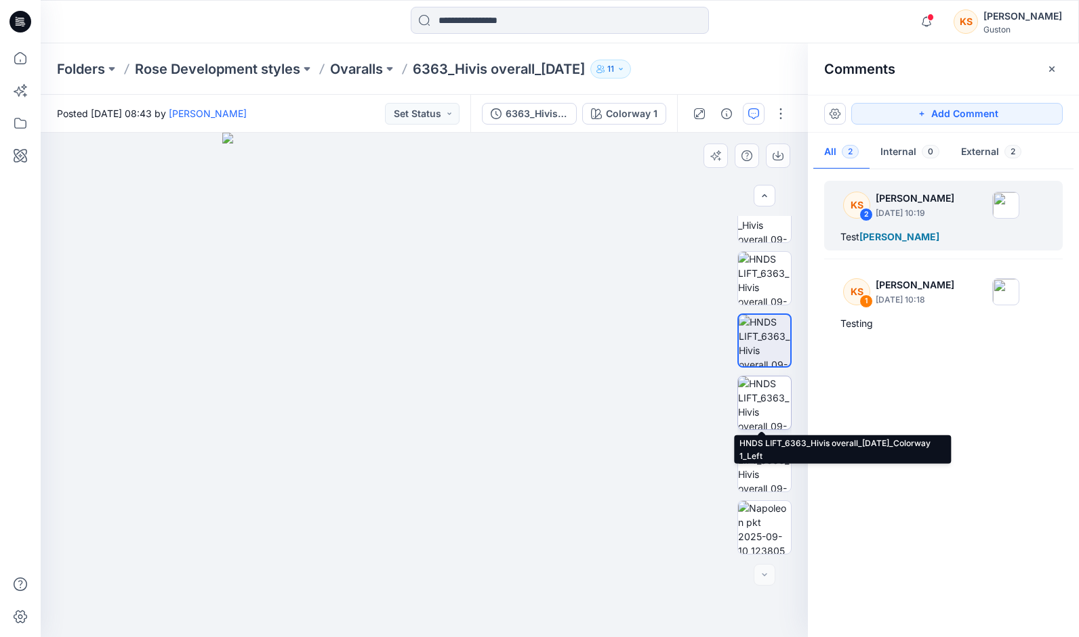
click at [764, 400] on img at bounding box center [764, 403] width 53 height 53
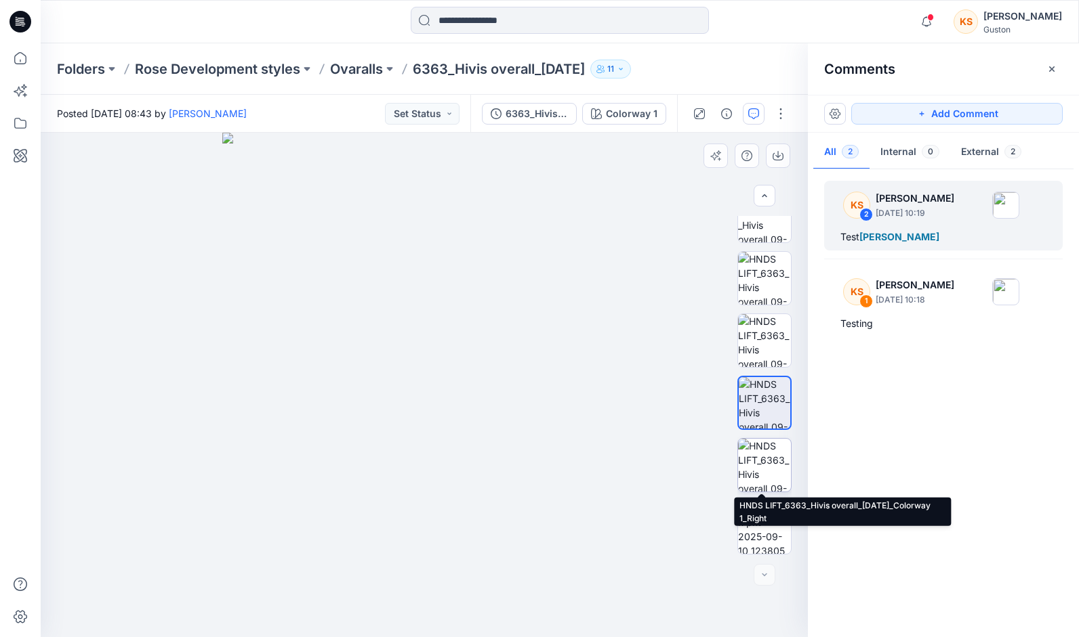
click at [766, 463] on img at bounding box center [764, 465] width 53 height 53
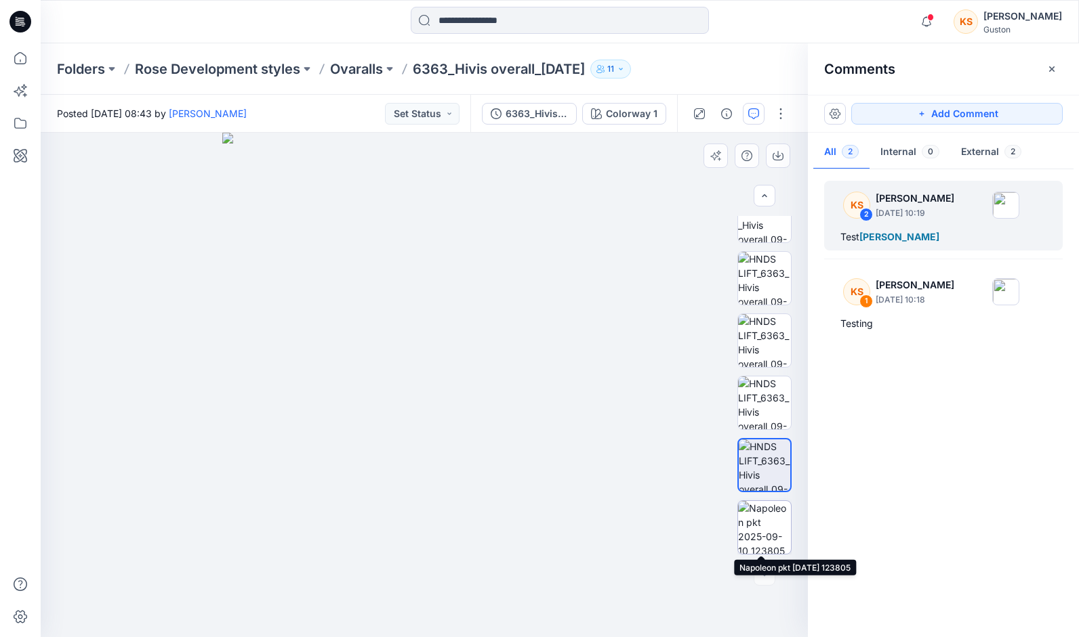
drag, startPoint x: 757, startPoint y: 515, endPoint x: 763, endPoint y: 543, distance: 28.3
click at [763, 543] on img at bounding box center [764, 527] width 53 height 53
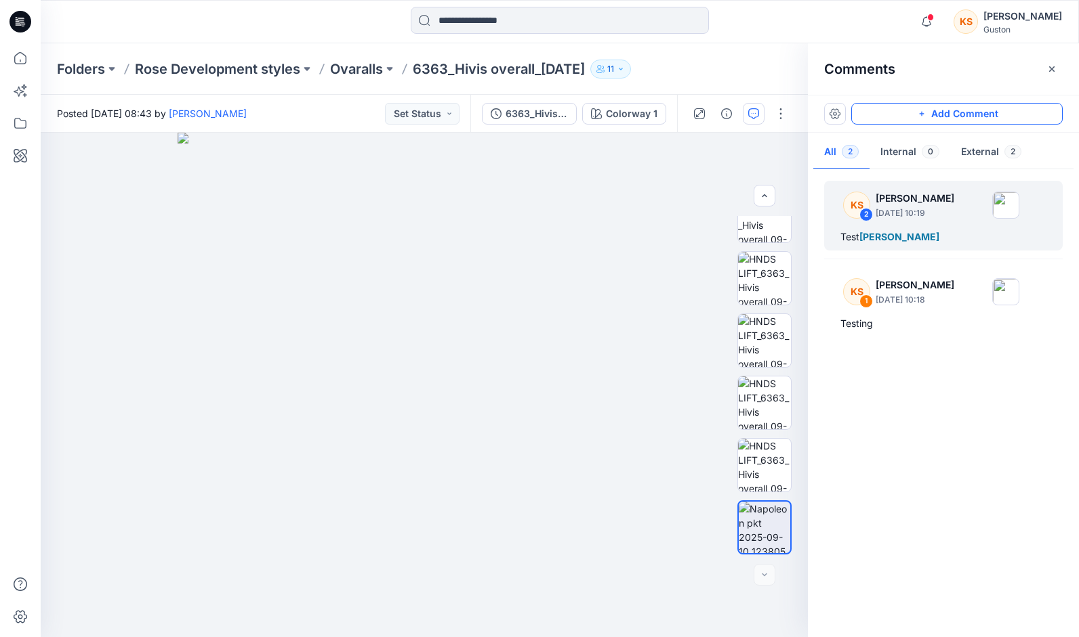
click at [936, 108] on button "Add Comment" at bounding box center [956, 114] width 211 height 22
click at [438, 326] on div "3" at bounding box center [424, 385] width 767 height 505
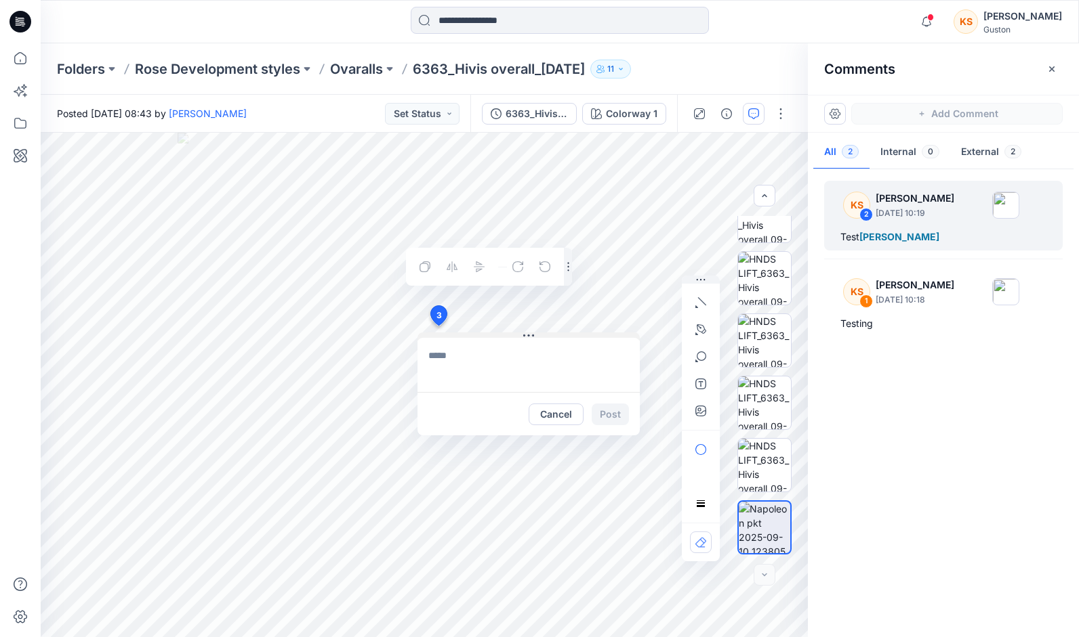
click at [583, 274] on div "Layer 1" at bounding box center [424, 385] width 767 height 505
click at [614, 191] on div "Layer 1" at bounding box center [424, 385] width 767 height 505
click at [687, 182] on div "Layer 1" at bounding box center [424, 385] width 767 height 505
click at [686, 404] on icon "button" at bounding box center [684, 408] width 9 height 9
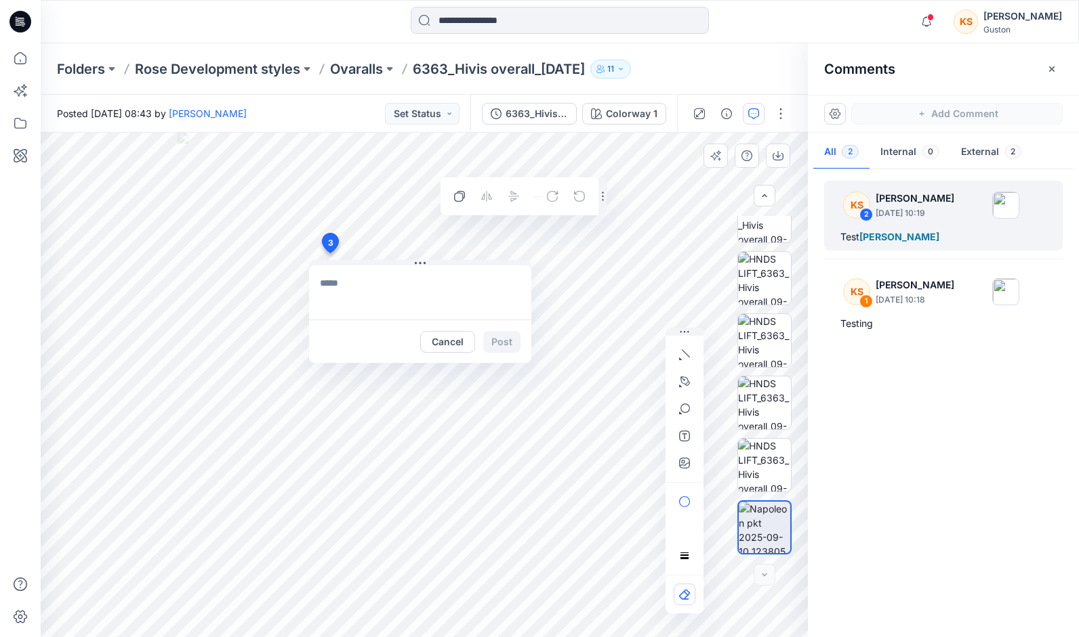
drag, startPoint x: 440, startPoint y: 315, endPoint x: 330, endPoint y: 243, distance: 131.7
click at [732, 68] on div "Folders Rose Development styles Ovaralls 6363_Hivis overall_01-09-2025 11" at bounding box center [507, 69] width 900 height 19
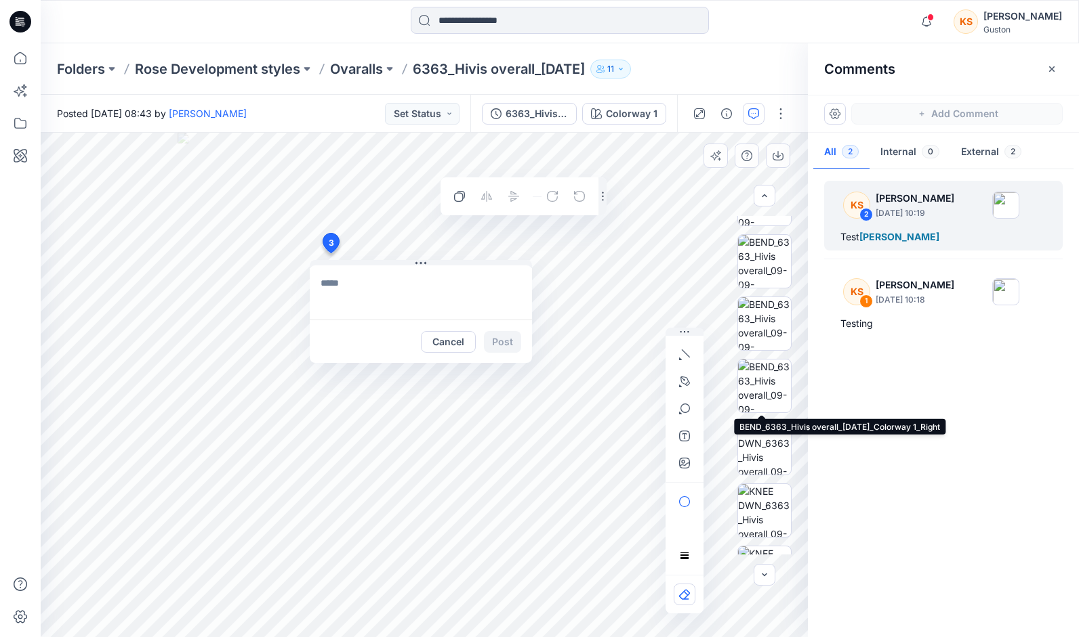
scroll to position [293, 0]
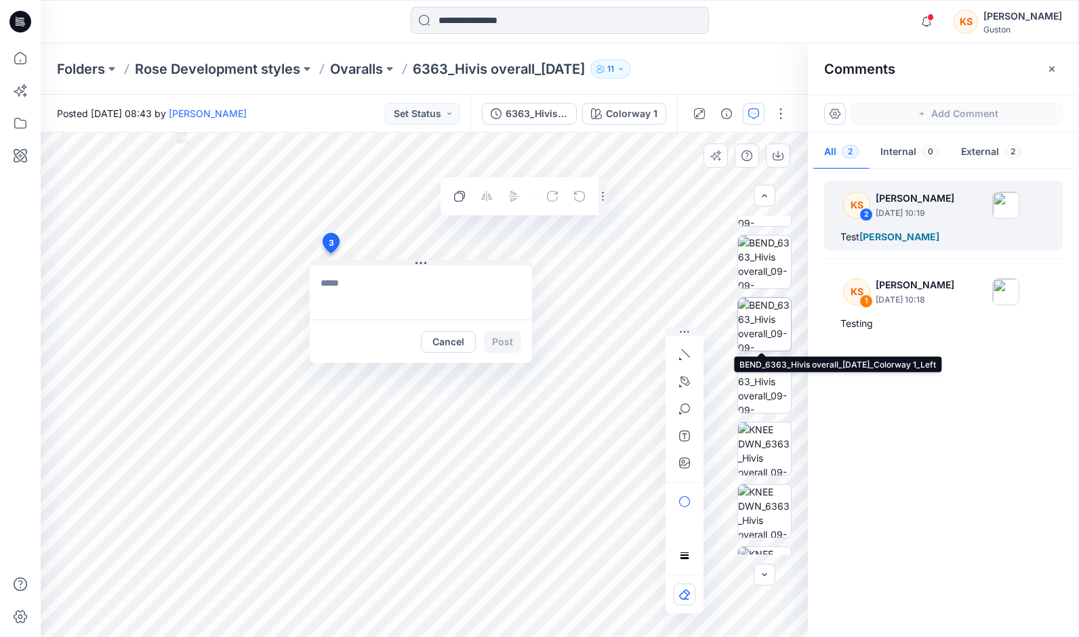
click at [759, 313] on img at bounding box center [764, 324] width 53 height 53
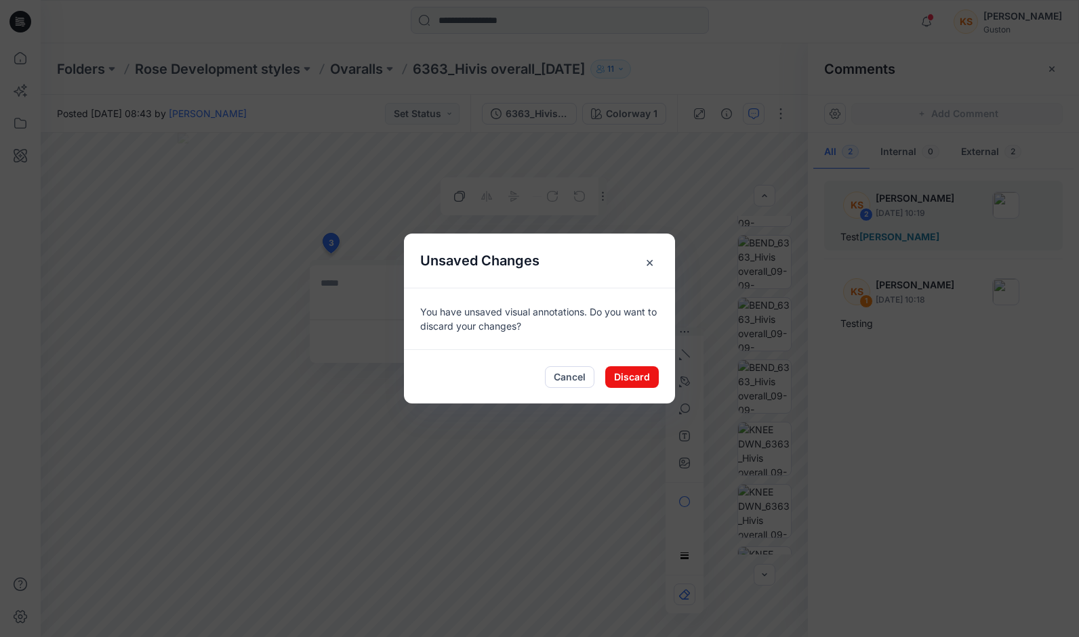
drag, startPoint x: 642, startPoint y: 377, endPoint x: 576, endPoint y: 463, distance: 108.8
click at [576, 463] on div "Unsaved Changes × You have unsaved visual annotations. Do you want to discard y…" at bounding box center [539, 318] width 1079 height 637
click at [566, 370] on button "Cancel" at bounding box center [569, 378] width 49 height 22
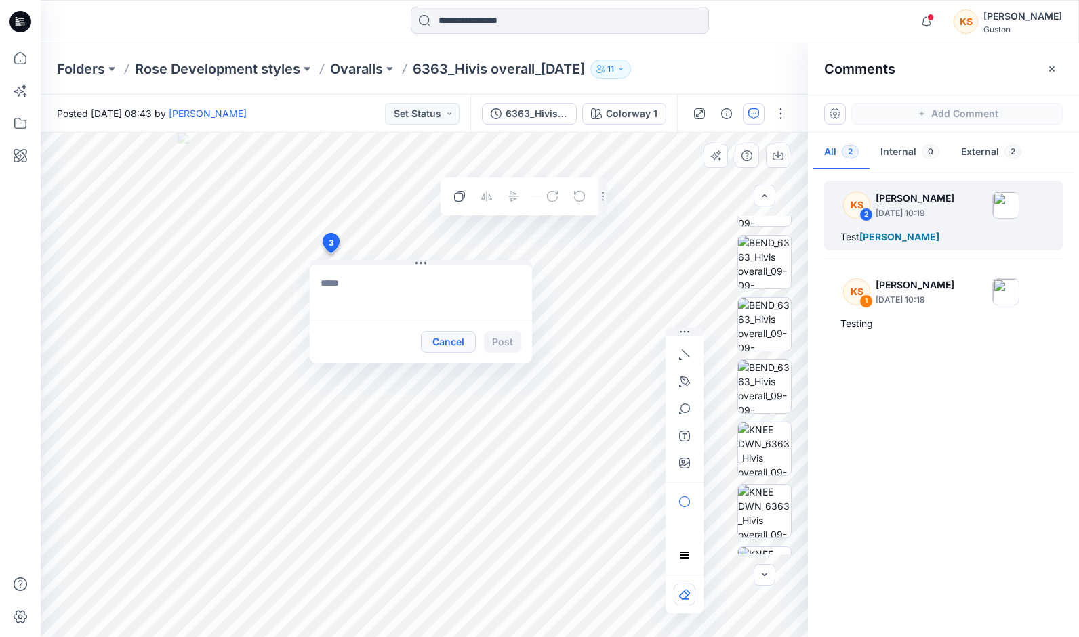
click at [450, 344] on button "Cancel" at bounding box center [448, 342] width 55 height 22
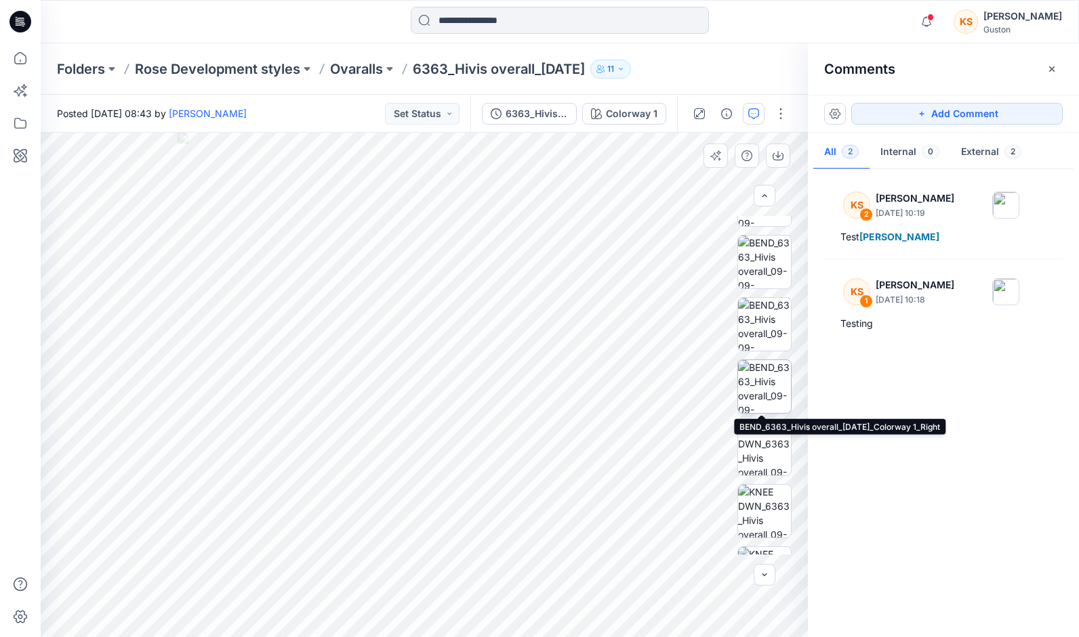
click at [756, 377] on img at bounding box center [764, 386] width 53 height 53
